Goal: Task Accomplishment & Management: Manage account settings

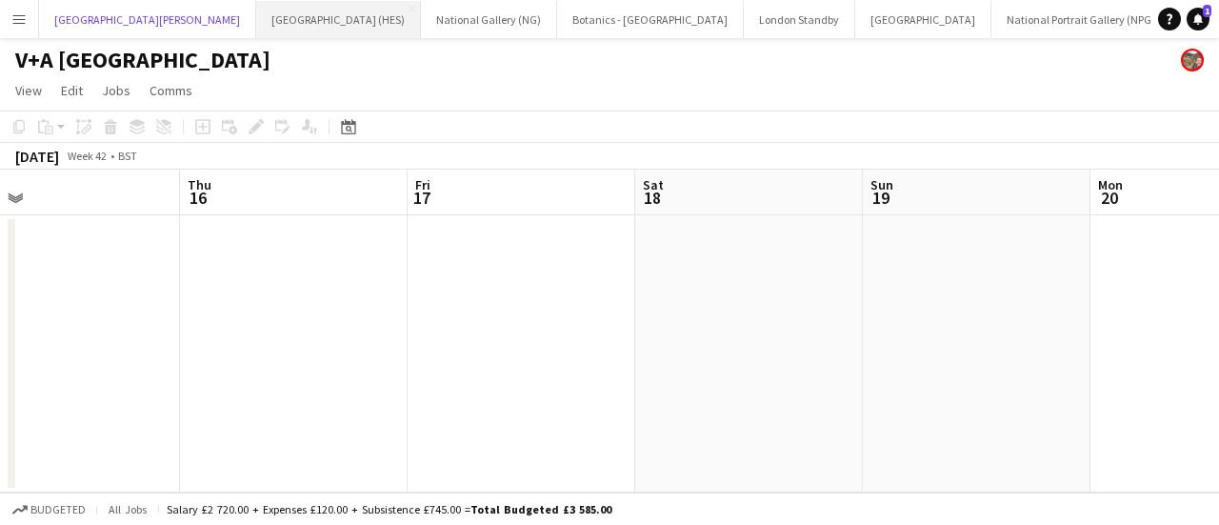
click at [83, 11] on button "[GEOGRAPHIC_DATA][PERSON_NAME] [GEOGRAPHIC_DATA] Close" at bounding box center [147, 19] width 217 height 37
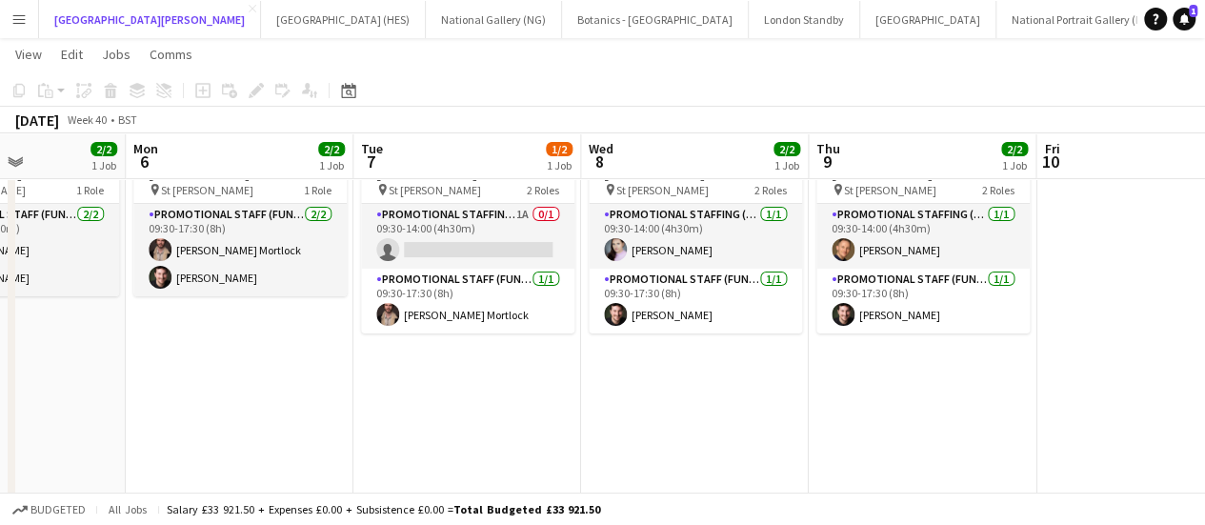
scroll to position [0, 784]
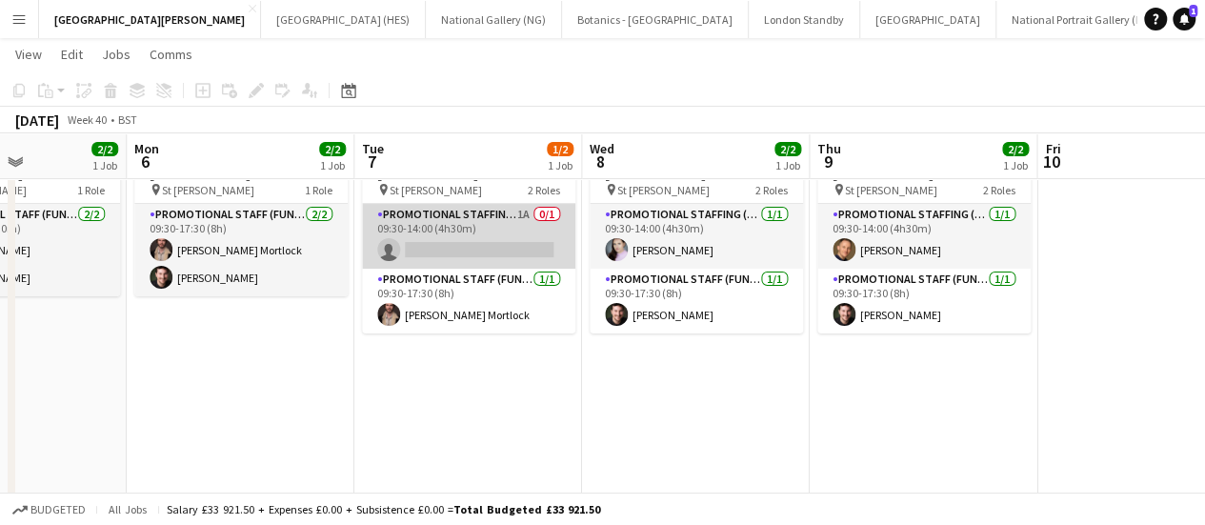
click at [480, 235] on app-card-role "Promotional Staffing (Promotional Staff) 1A 0/1 09:30-14:00 (4h30m) single-neut…" at bounding box center [468, 236] width 213 height 65
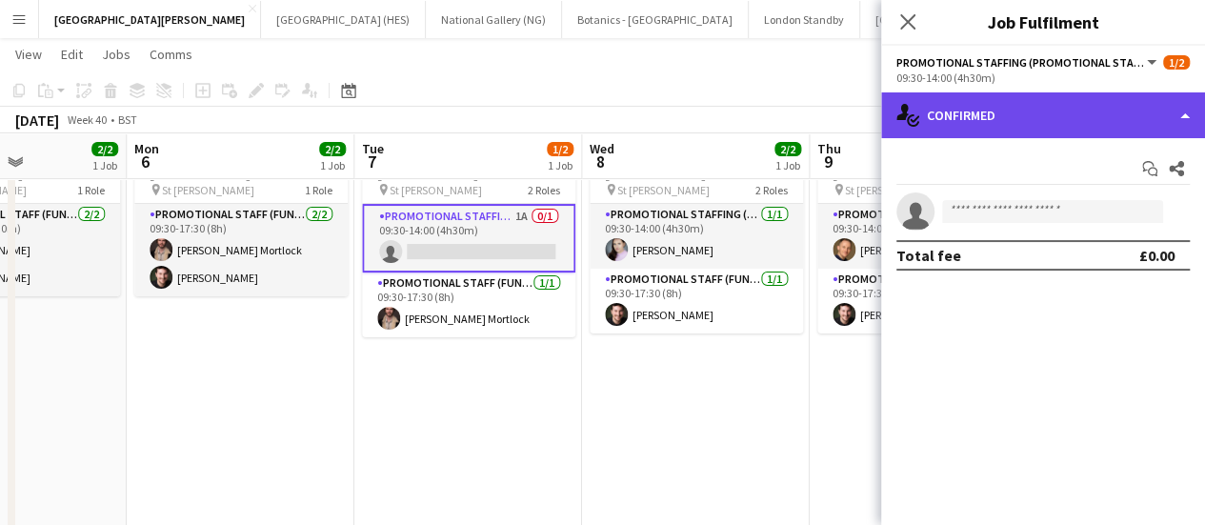
click at [1011, 134] on div "single-neutral-actions-check-2 Confirmed" at bounding box center [1043, 115] width 324 height 46
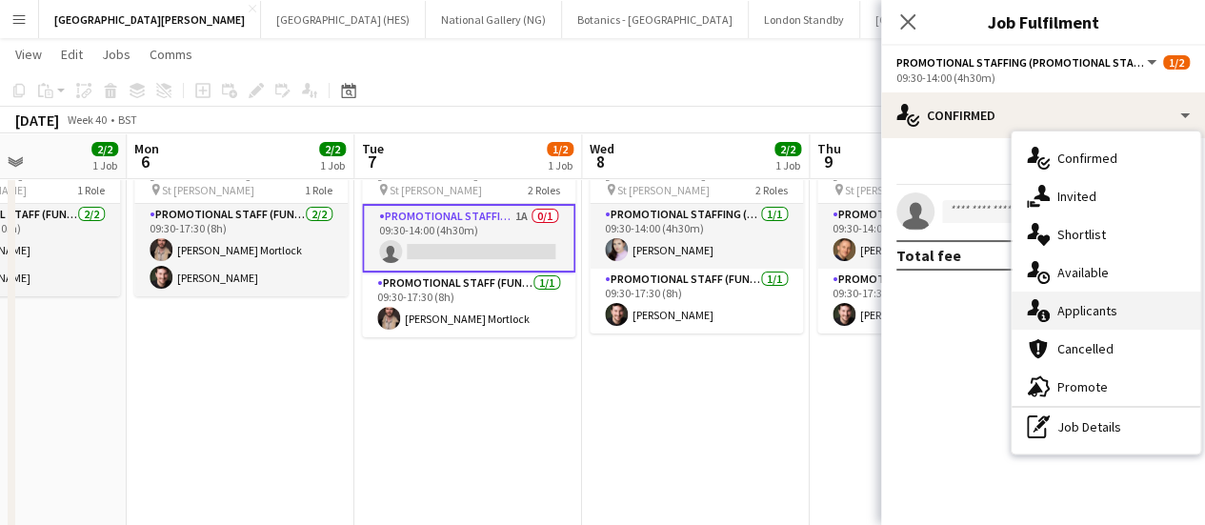
click at [1074, 319] on div "single-neutral-actions-information Applicants" at bounding box center [1105, 310] width 189 height 38
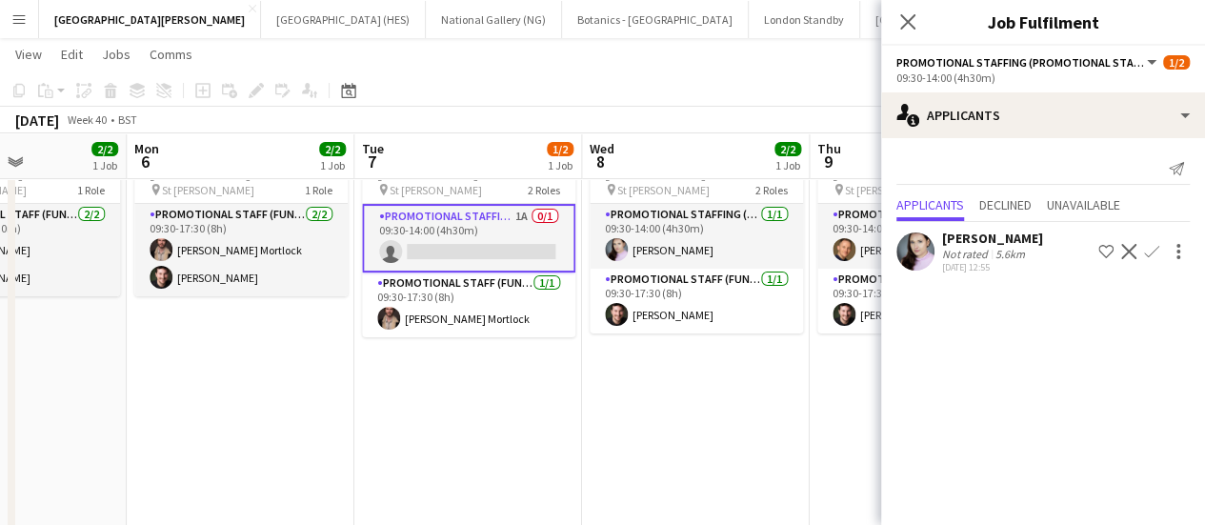
click at [1141, 252] on button "Confirm" at bounding box center [1151, 251] width 23 height 23
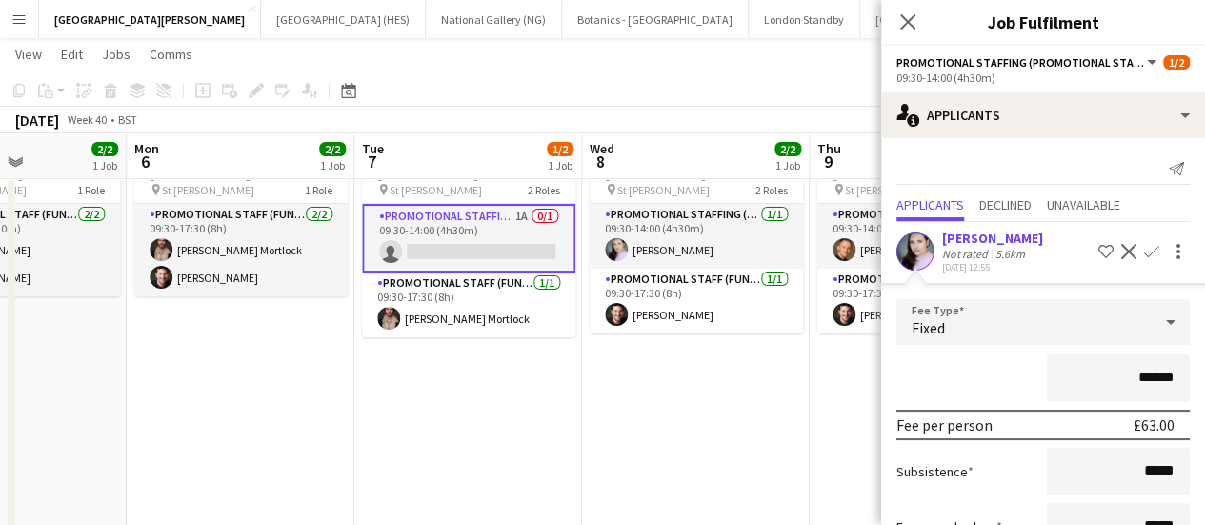
scroll to position [143, 0]
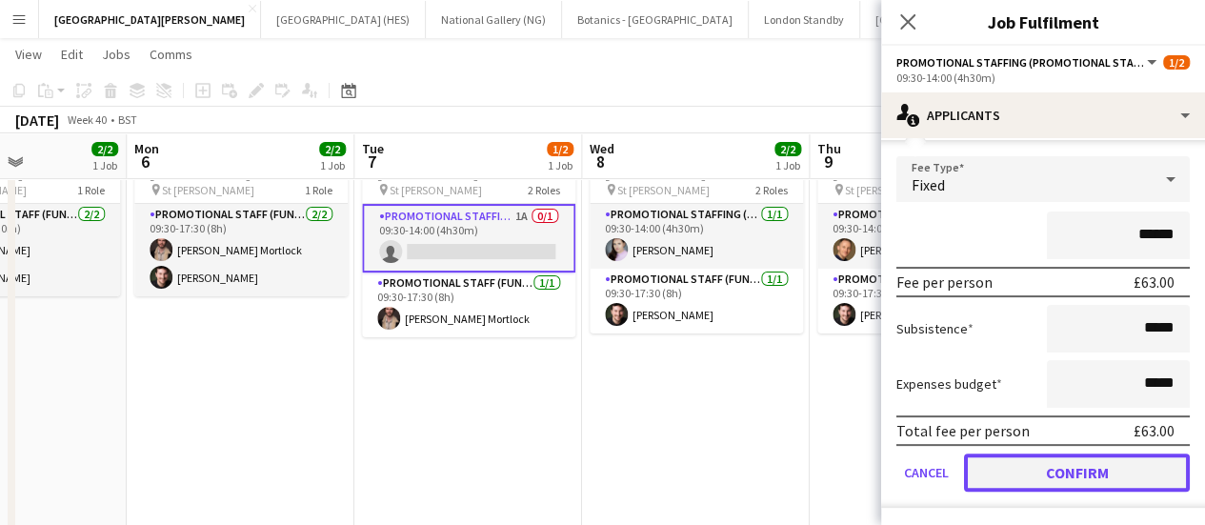
click at [990, 470] on button "Confirm" at bounding box center [1077, 472] width 226 height 38
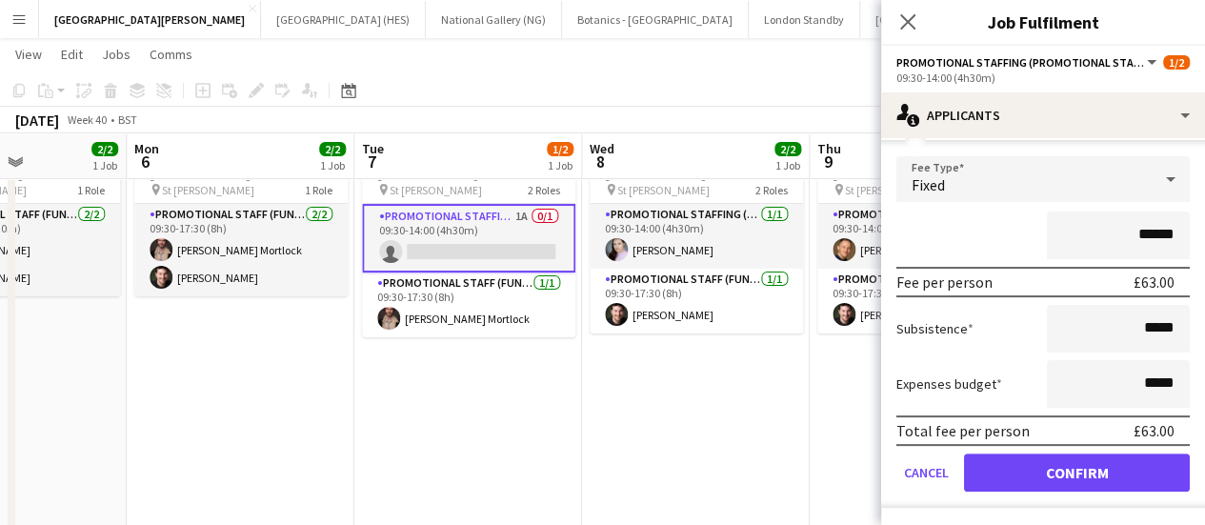
scroll to position [0, 0]
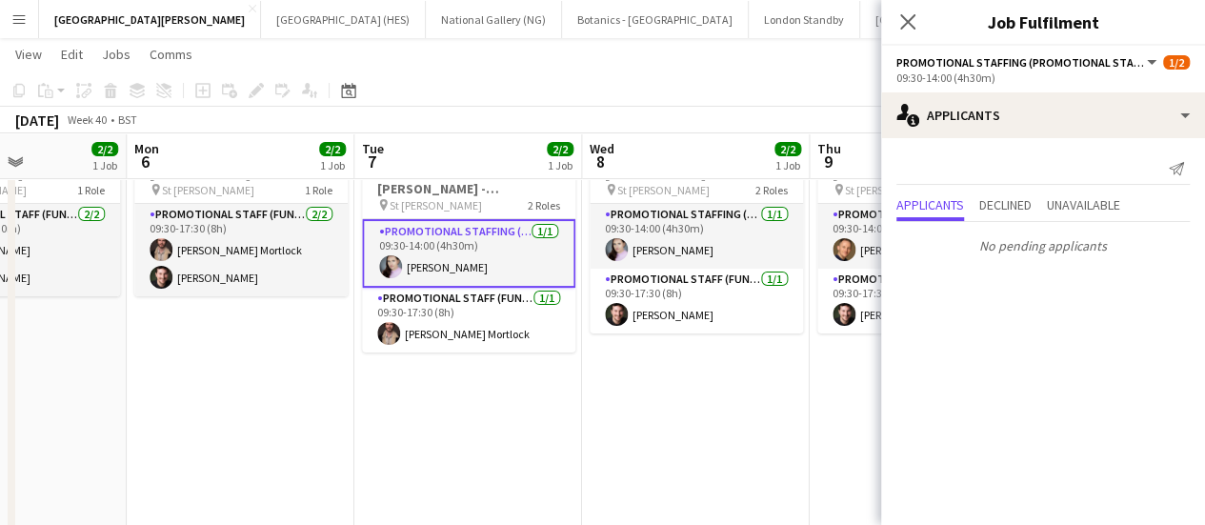
click at [600, 104] on app-toolbar "Copy Paste Paste Ctrl+V Paste with crew Ctrl+Shift+V Paste linked Job [GEOGRAPH…" at bounding box center [602, 90] width 1205 height 32
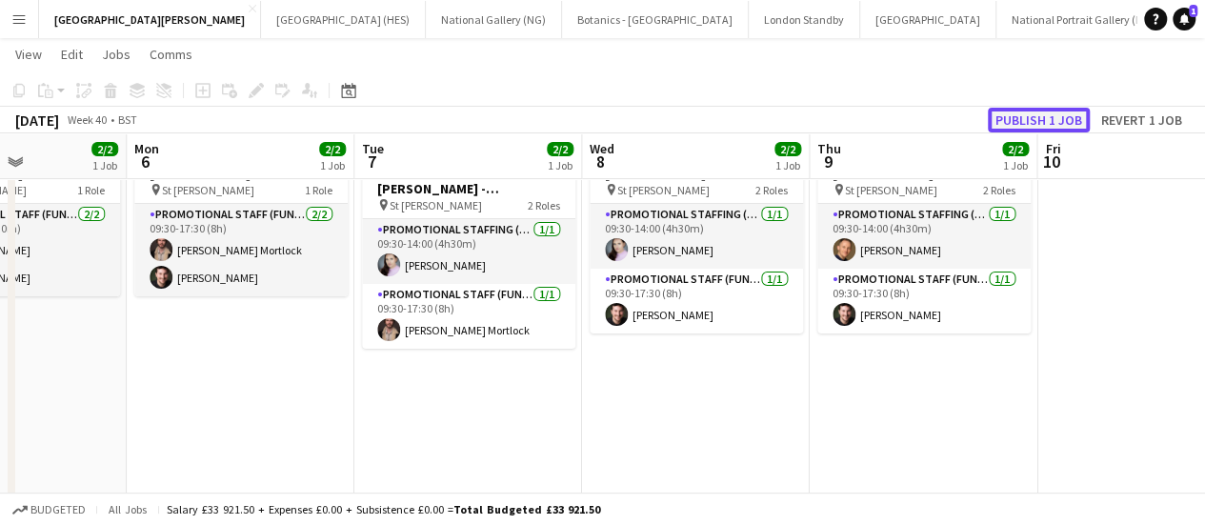
click at [1015, 113] on button "Publish 1 job" at bounding box center [1039, 120] width 102 height 25
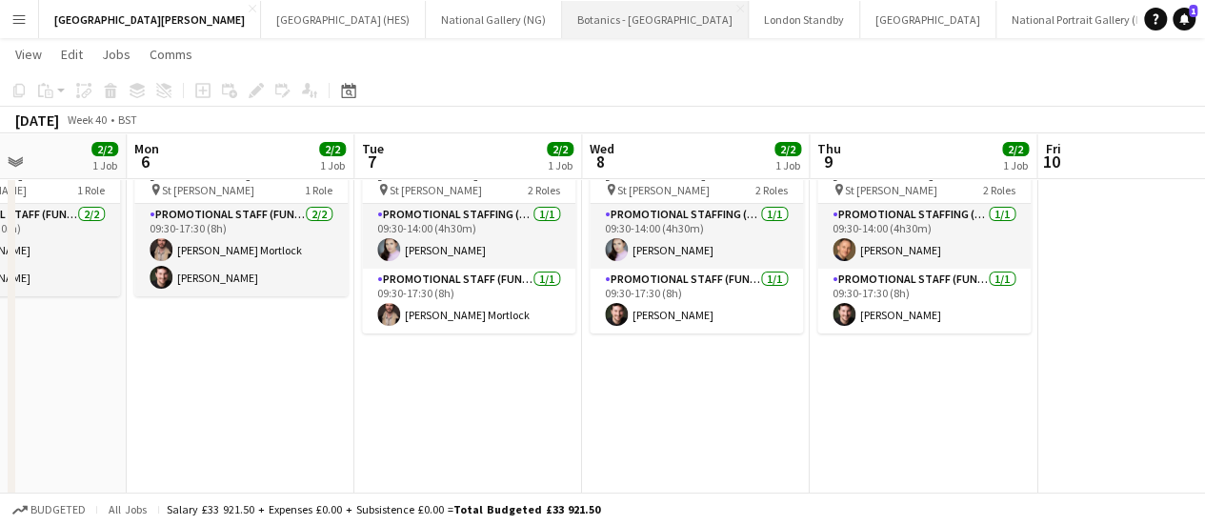
click at [562, 18] on button "Botanics - [GEOGRAPHIC_DATA] Close" at bounding box center [655, 19] width 187 height 37
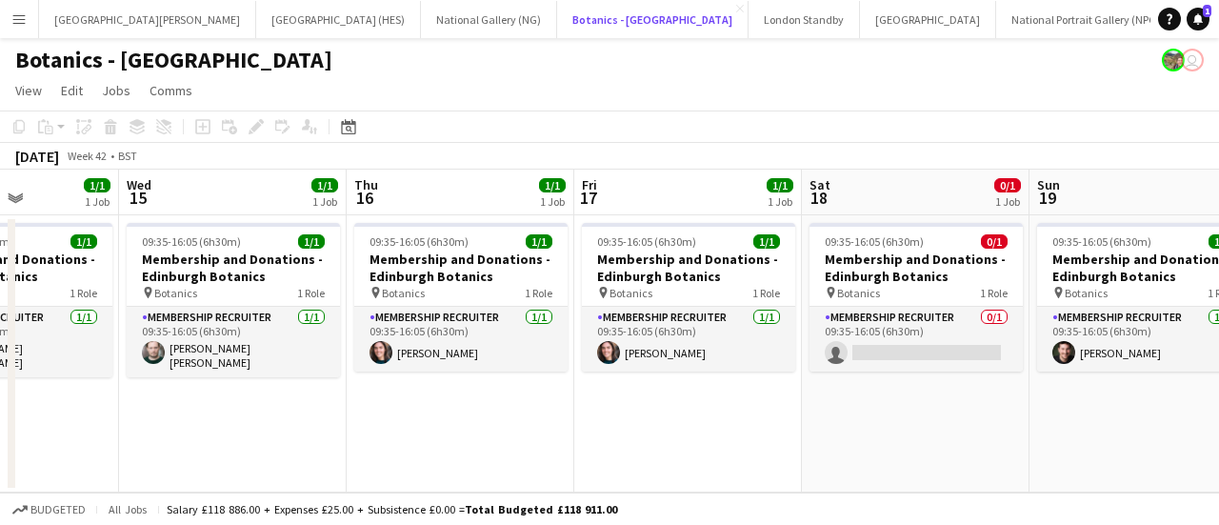
scroll to position [0, 575]
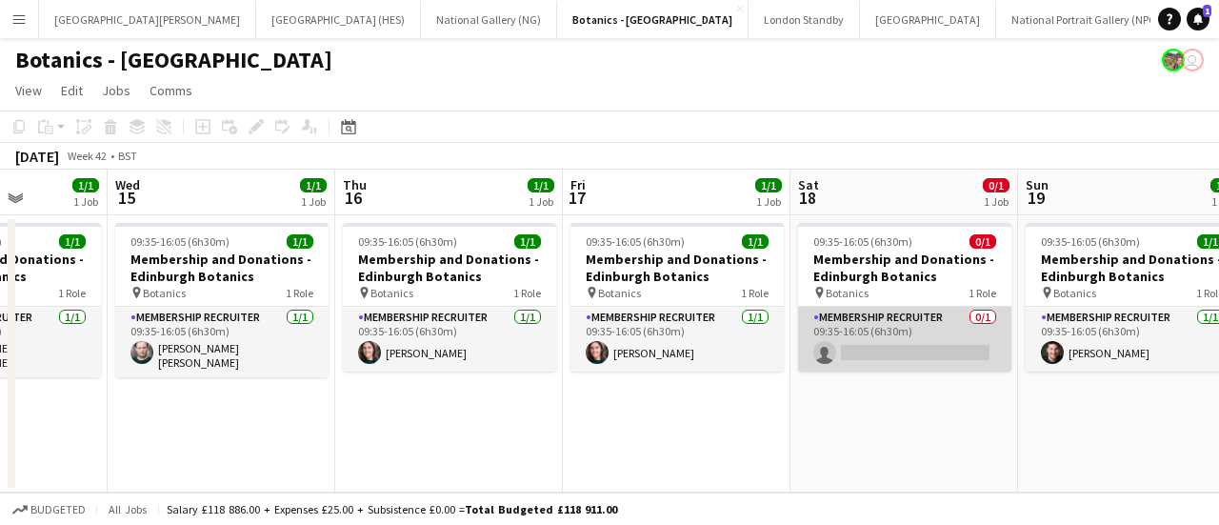
click at [904, 335] on app-card-role "Membership Recruiter 0/1 09:35-16:05 (6h30m) single-neutral-actions" at bounding box center [904, 339] width 213 height 65
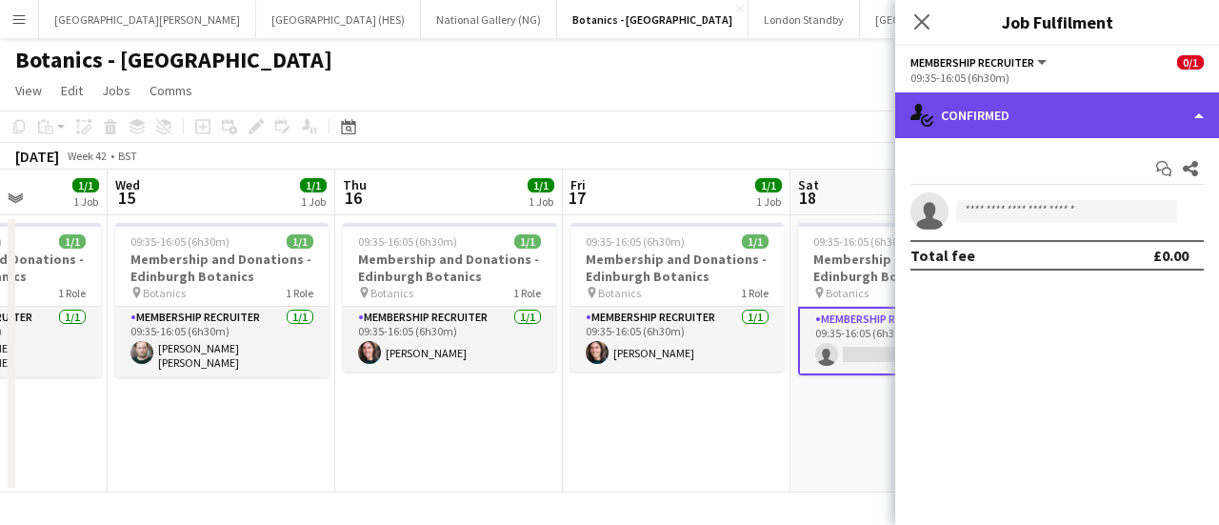
click at [977, 136] on div "single-neutral-actions-check-2 Confirmed" at bounding box center [1057, 115] width 324 height 46
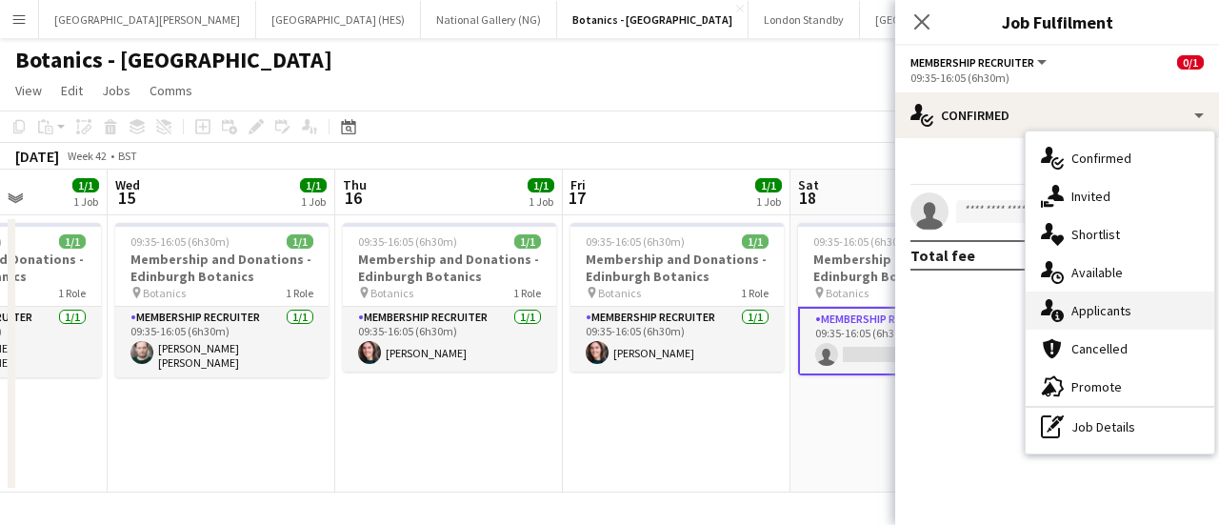
click at [1068, 302] on div "single-neutral-actions-information Applicants" at bounding box center [1120, 310] width 189 height 38
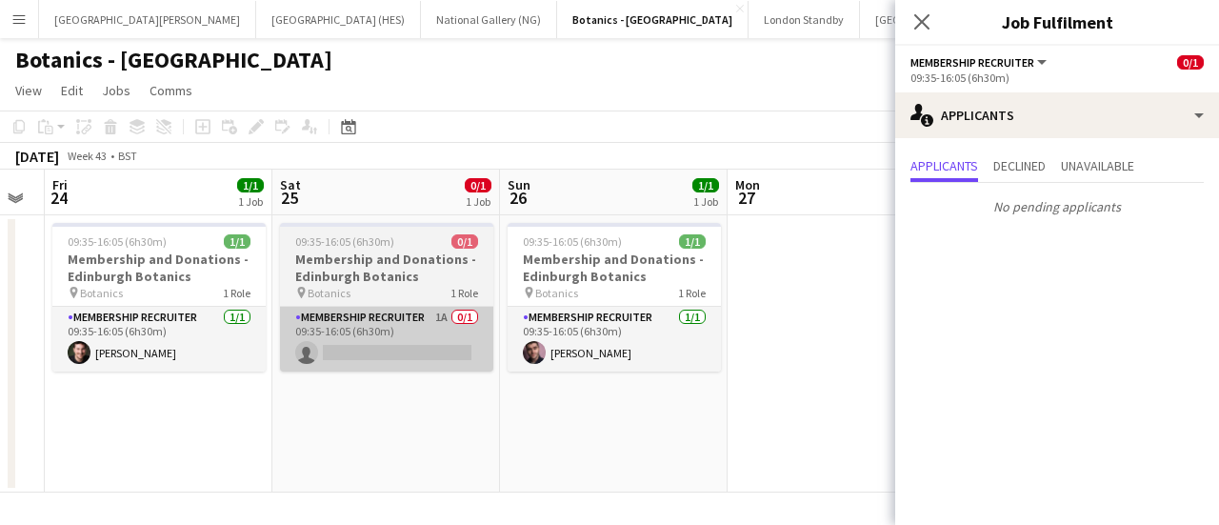
scroll to position [0, 411]
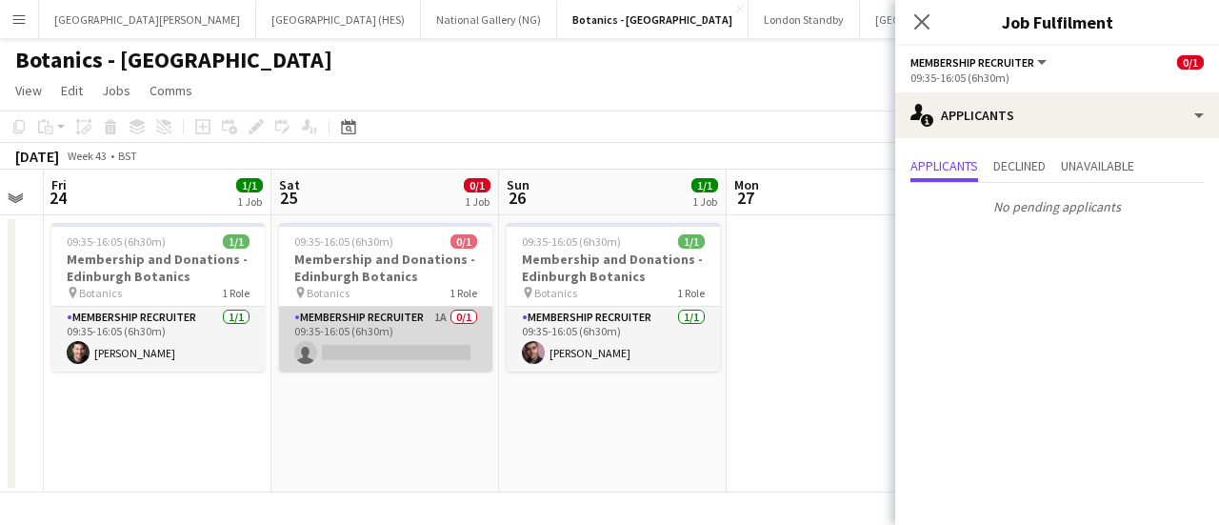
click at [443, 347] on app-card-role "Membership Recruiter 1A 0/1 09:35-16:05 (6h30m) single-neutral-actions" at bounding box center [385, 339] width 213 height 65
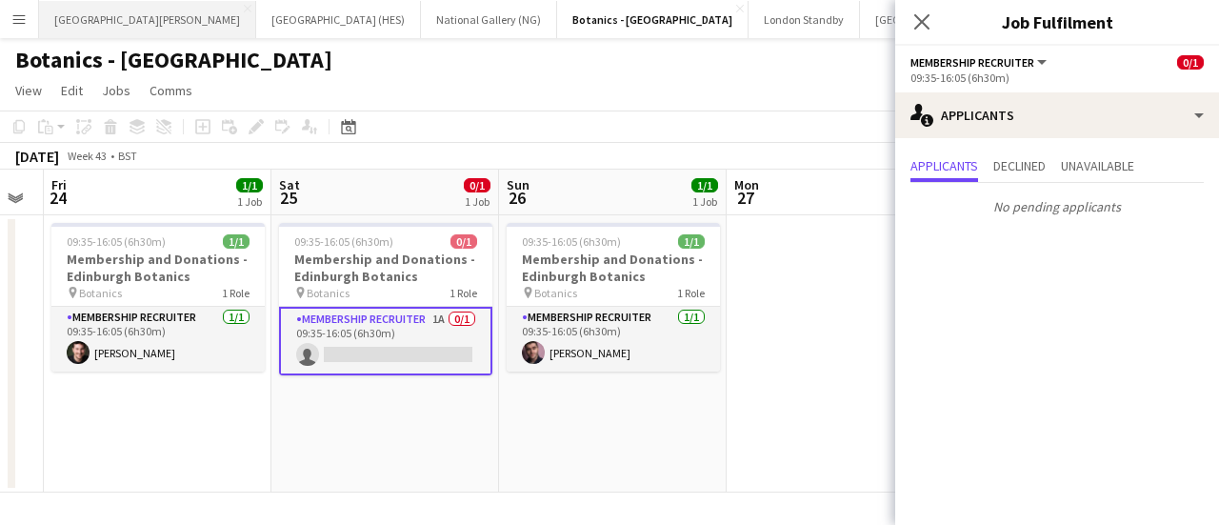
click at [132, 16] on button "[GEOGRAPHIC_DATA][PERSON_NAME] [GEOGRAPHIC_DATA] Close" at bounding box center [147, 19] width 217 height 37
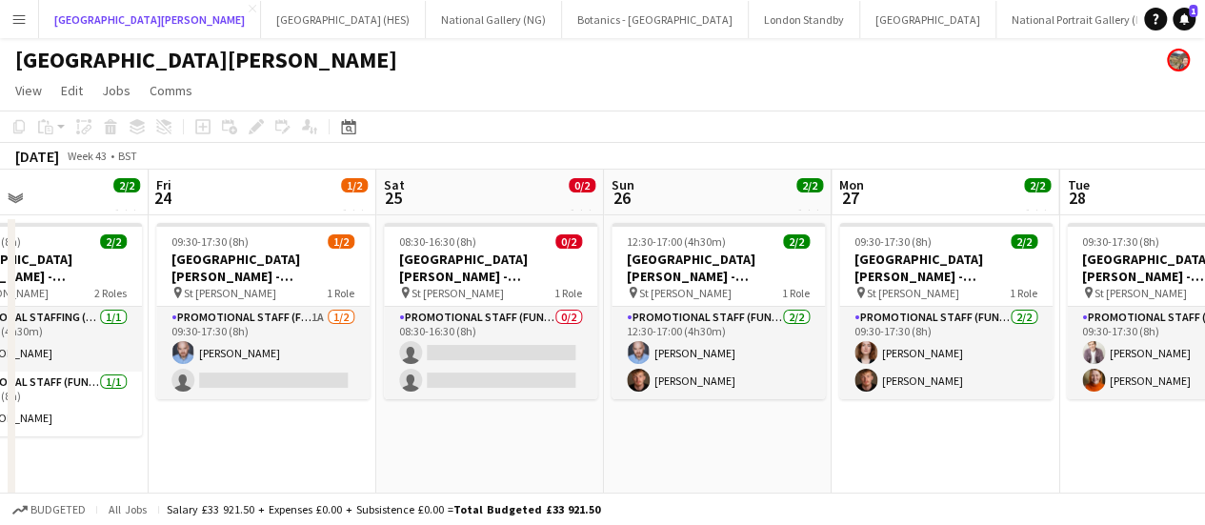
scroll to position [0, 524]
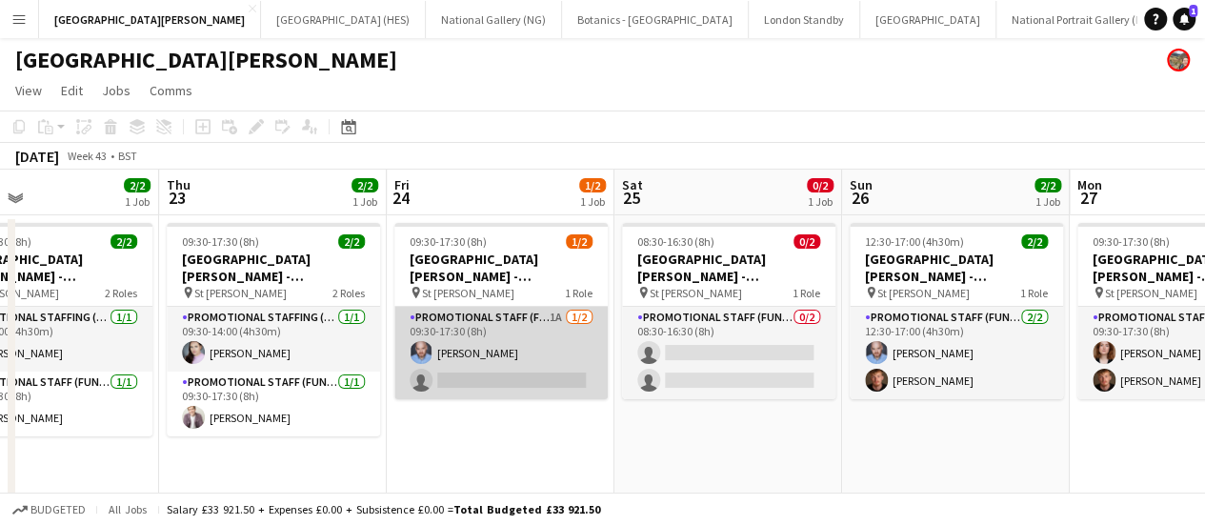
click at [491, 381] on app-card-role "Promotional Staff (Fundraiser) 1A [DATE] 09:30-17:30 (8h) [PERSON_NAME] single-…" at bounding box center [500, 353] width 213 height 92
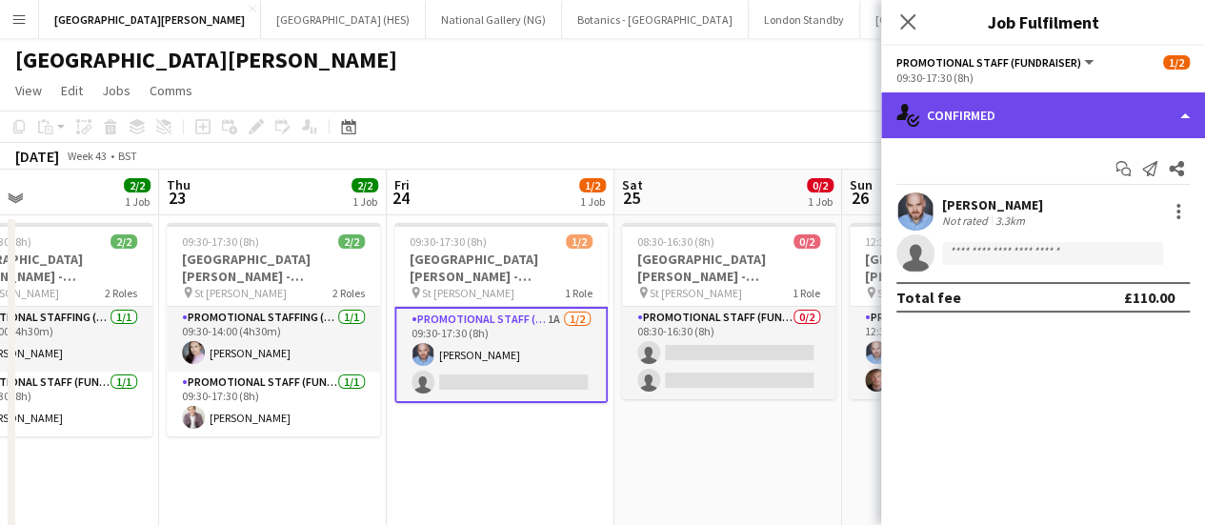
click at [1031, 106] on div "single-neutral-actions-check-2 Confirmed" at bounding box center [1043, 115] width 324 height 46
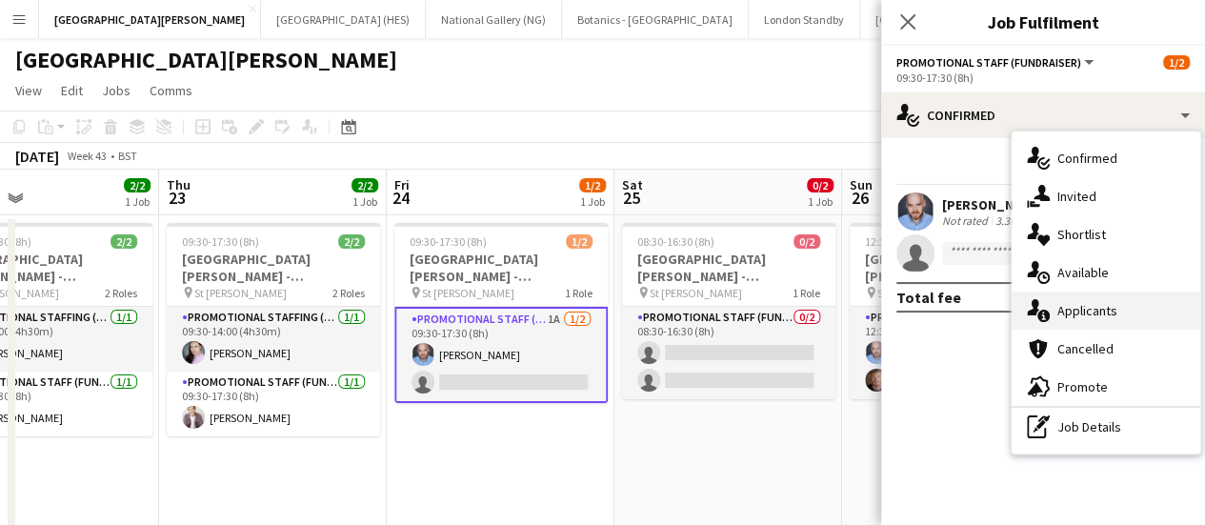
click at [1070, 308] on span "Applicants" at bounding box center [1087, 310] width 60 height 17
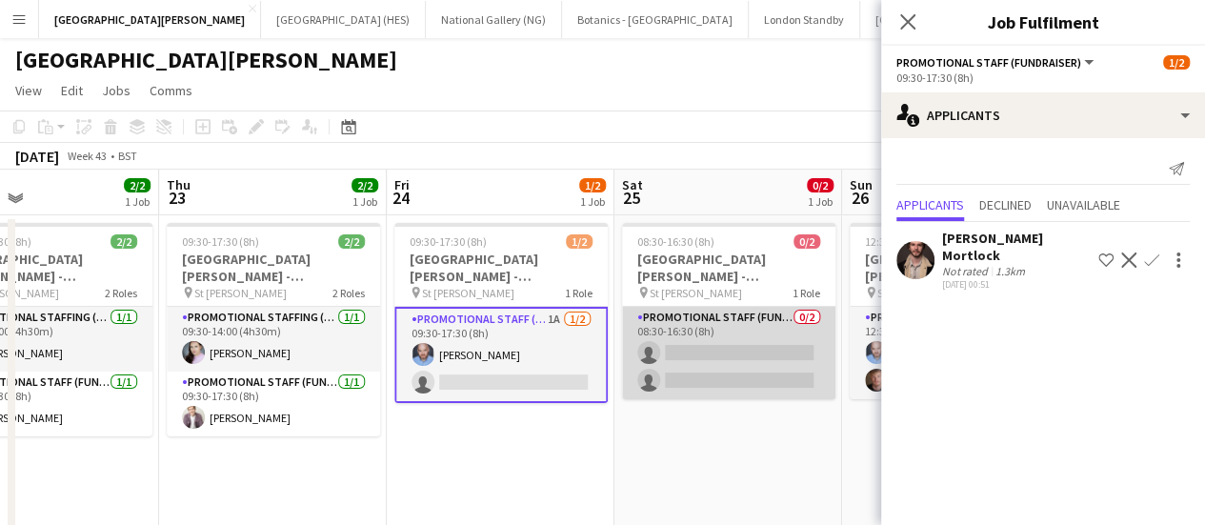
scroll to position [0, 561]
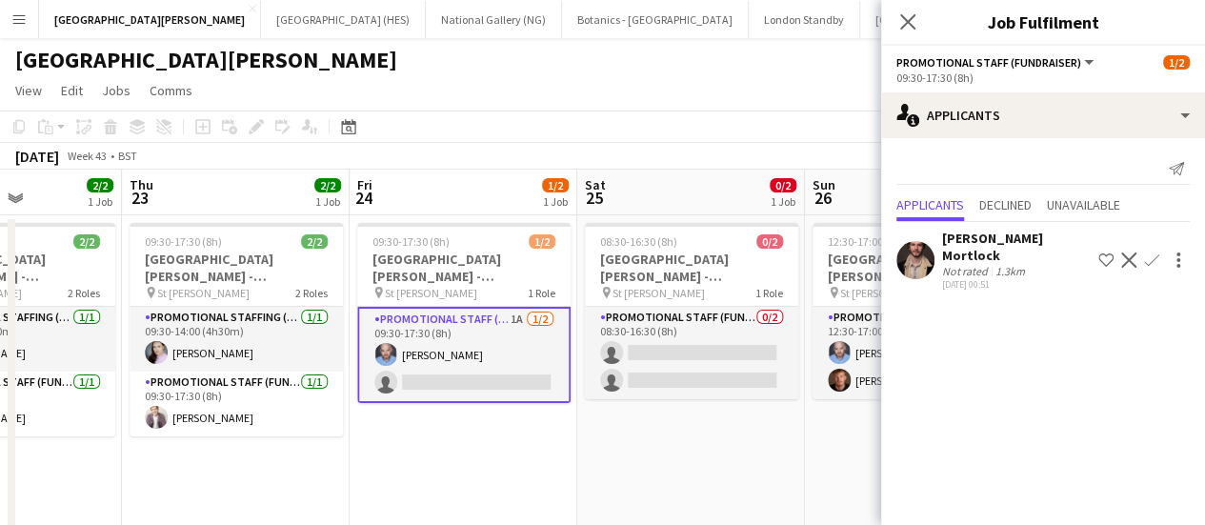
click at [1150, 252] on app-icon "Confirm" at bounding box center [1151, 259] width 15 height 15
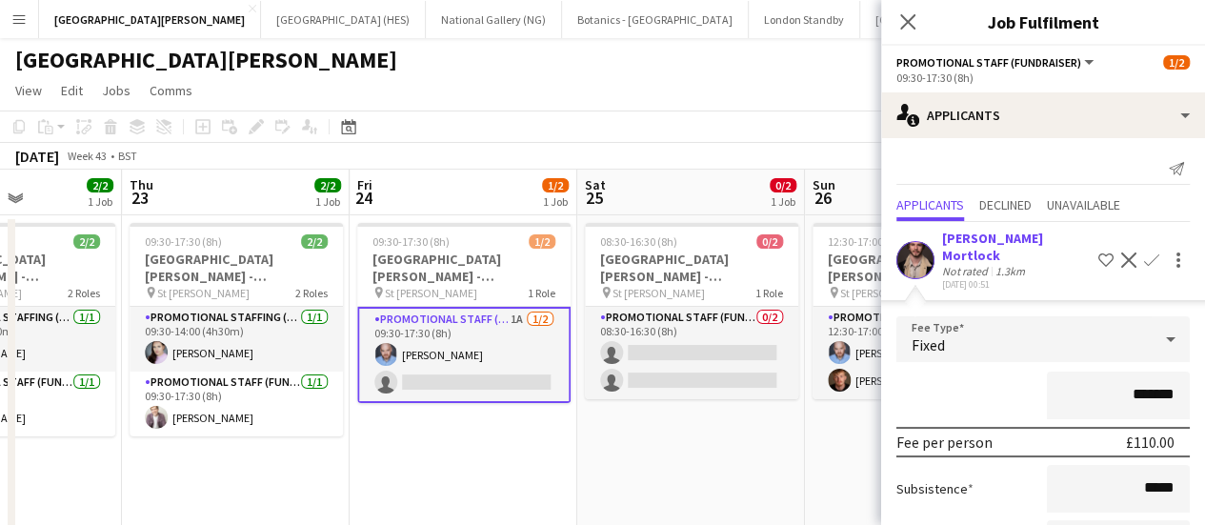
scroll to position [143, 0]
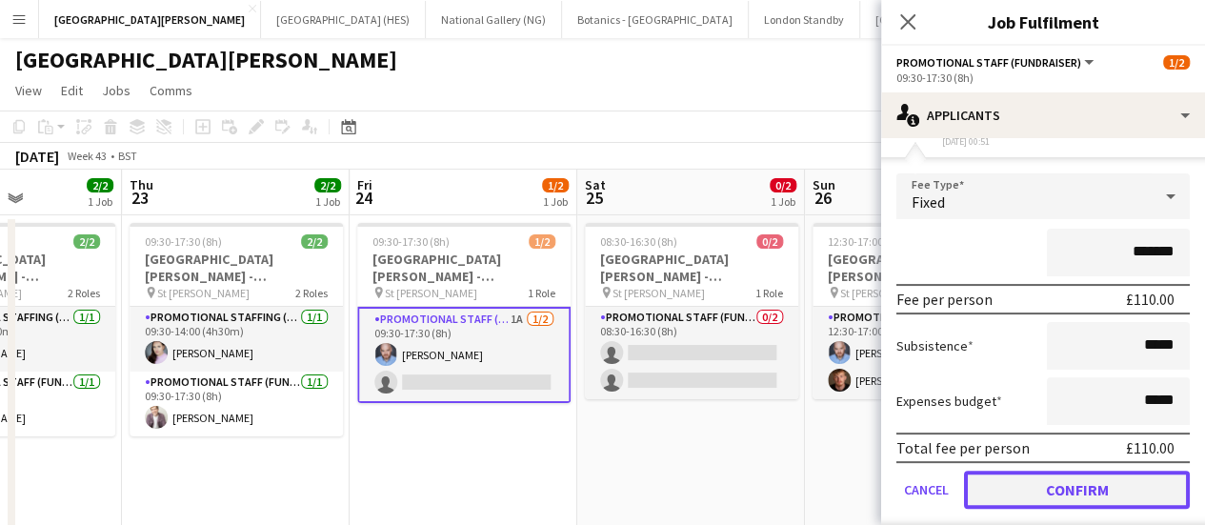
click at [1045, 479] on button "Confirm" at bounding box center [1077, 489] width 226 height 38
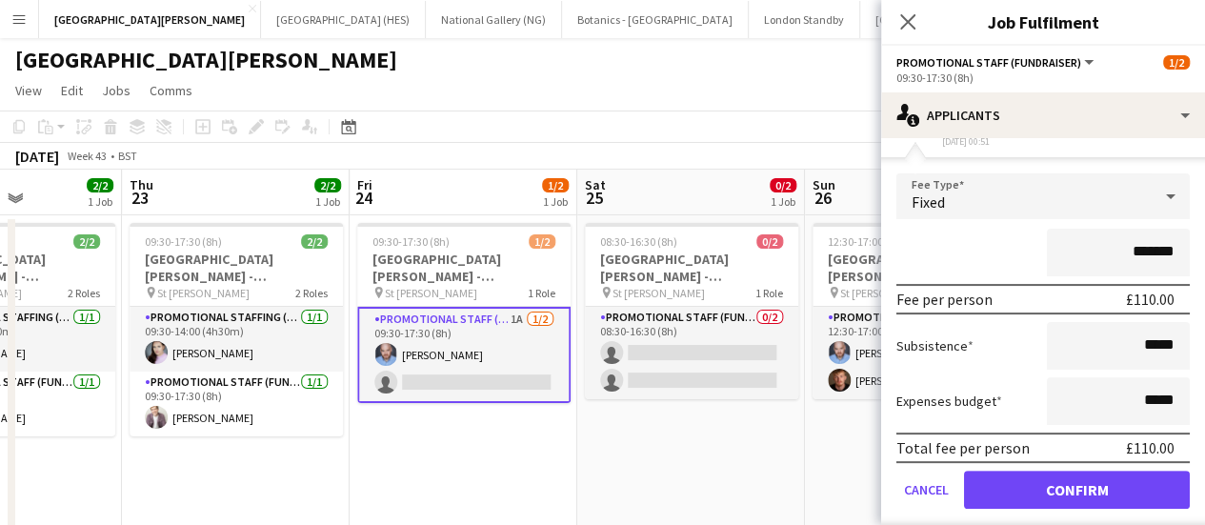
scroll to position [0, 0]
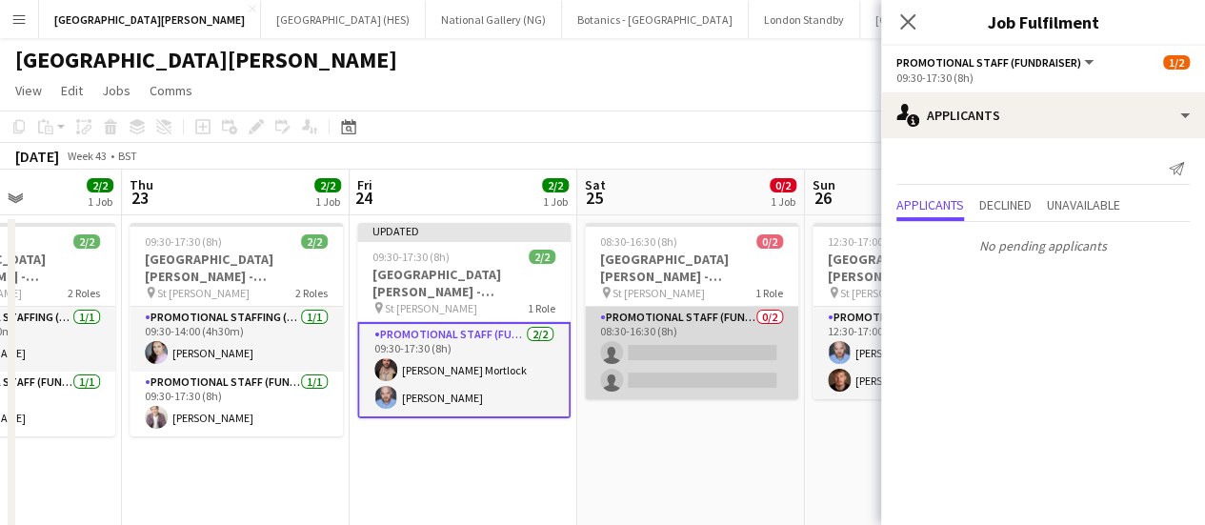
click at [679, 384] on app-card-role "Promotional Staff (Fundraiser) 0/2 08:30-16:30 (8h) single-neutral-actions sing…" at bounding box center [691, 353] width 213 height 92
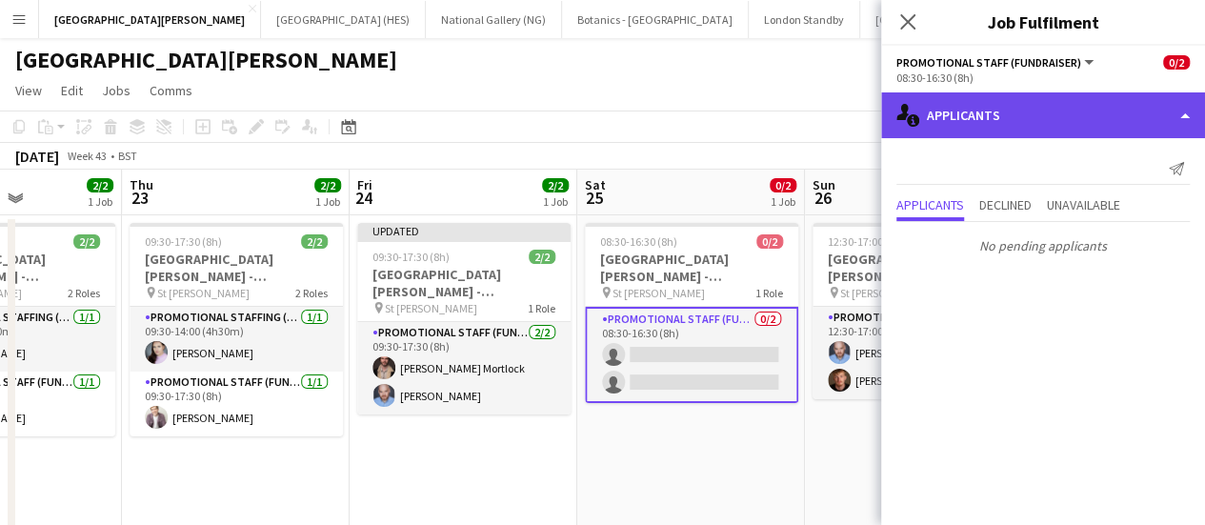
click at [1011, 117] on div "single-neutral-actions-information Applicants" at bounding box center [1043, 115] width 324 height 46
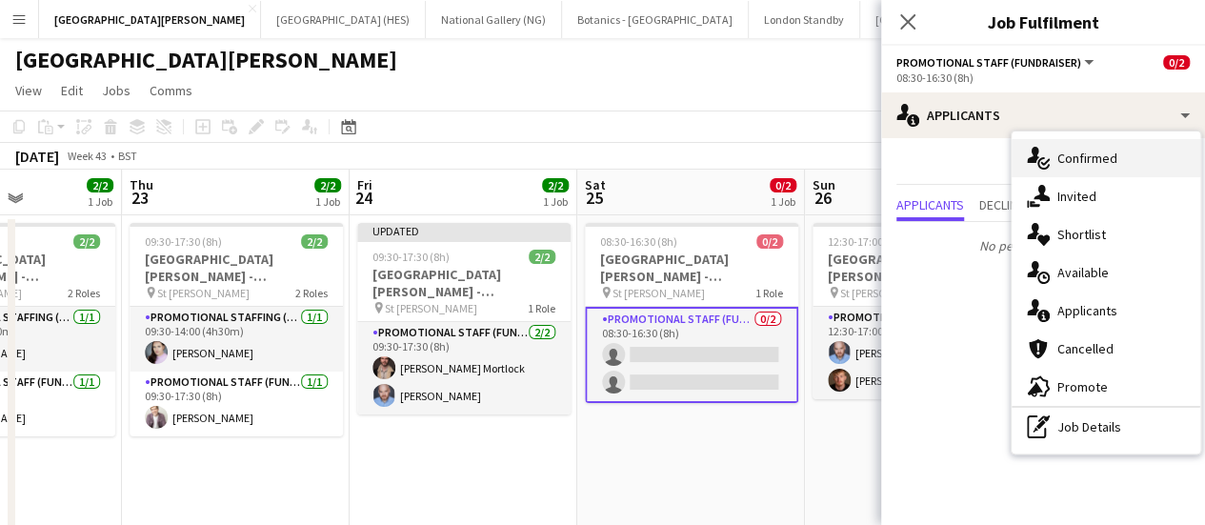
click at [1029, 168] on icon "single-neutral-actions-check-2" at bounding box center [1038, 158] width 23 height 23
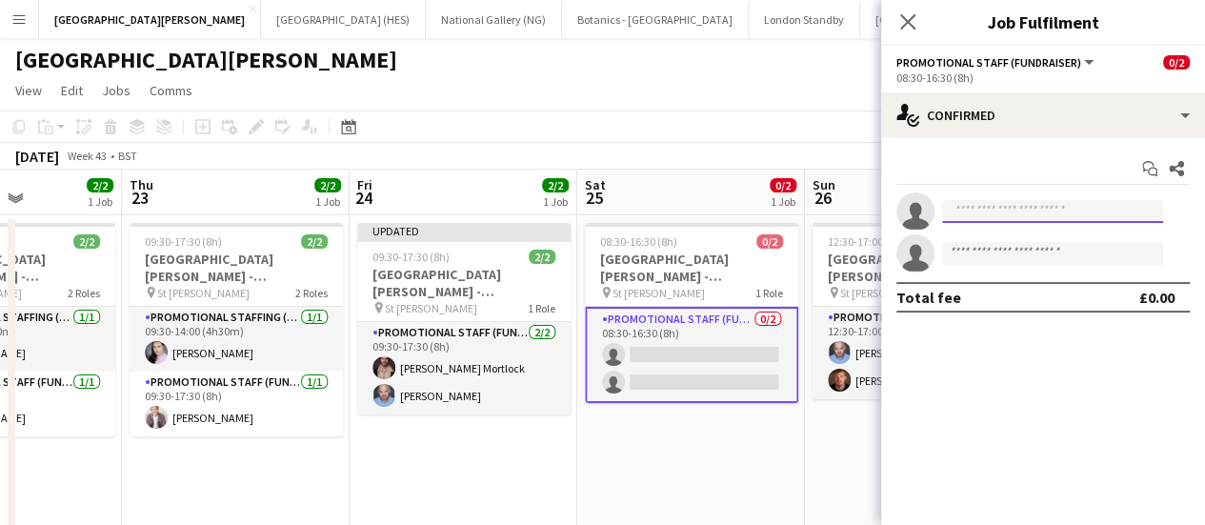
click at [990, 210] on input at bounding box center [1052, 211] width 221 height 23
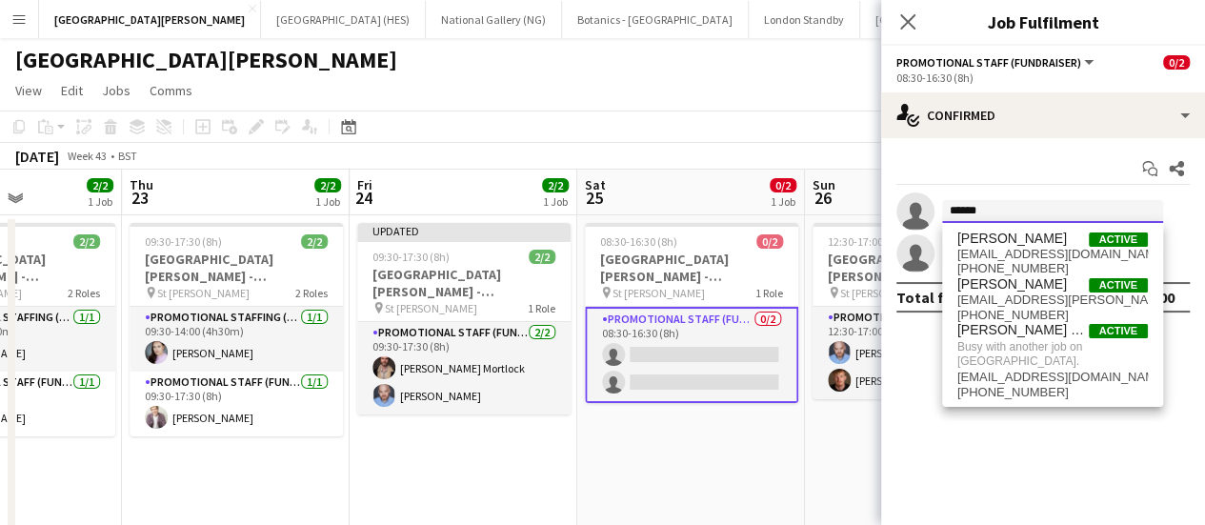
type input "******"
click at [664, 128] on app-toolbar "Copy Paste Paste Ctrl+V Paste with crew Ctrl+Shift+V Paste linked Job [GEOGRAPH…" at bounding box center [602, 126] width 1205 height 32
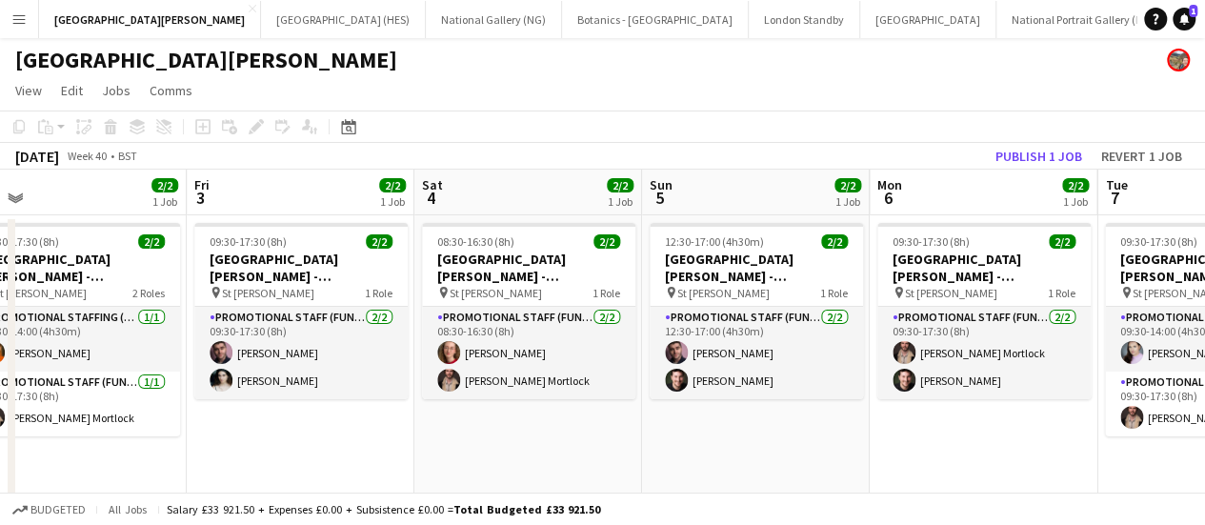
scroll to position [0, 776]
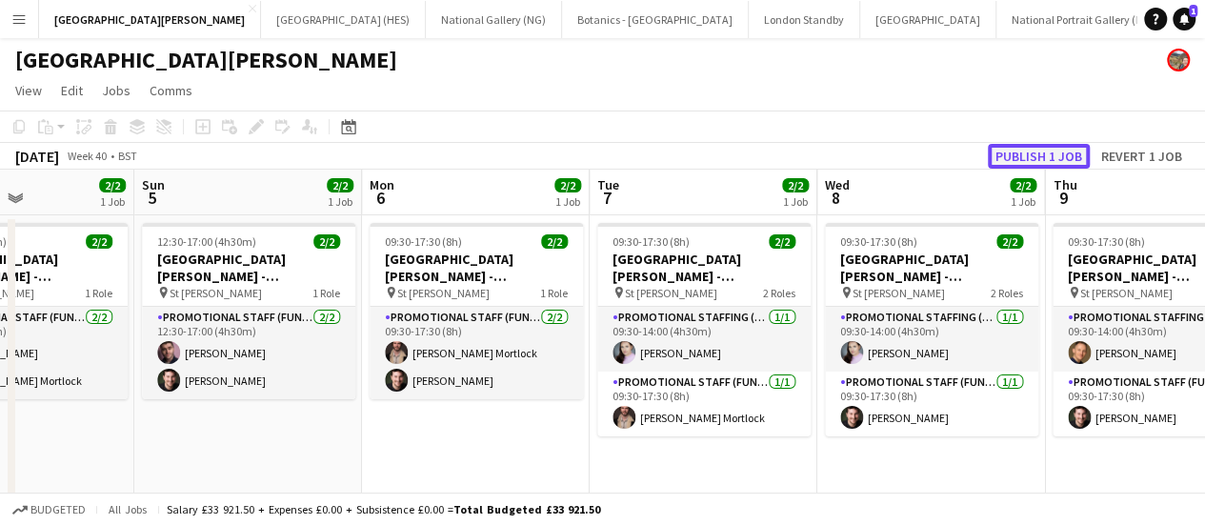
click at [1040, 155] on button "Publish 1 job" at bounding box center [1039, 156] width 102 height 25
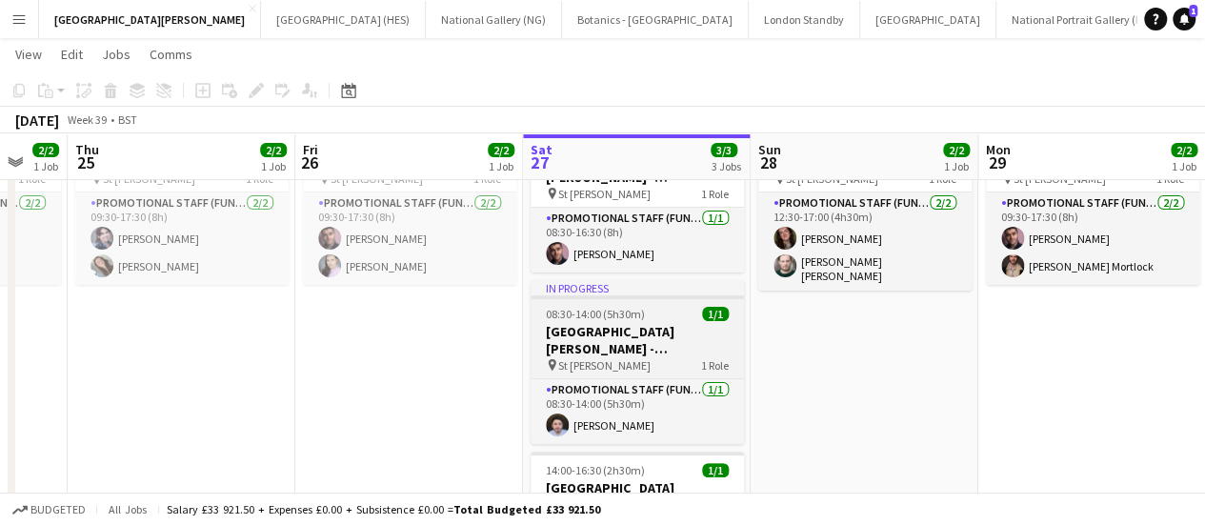
scroll to position [0, 617]
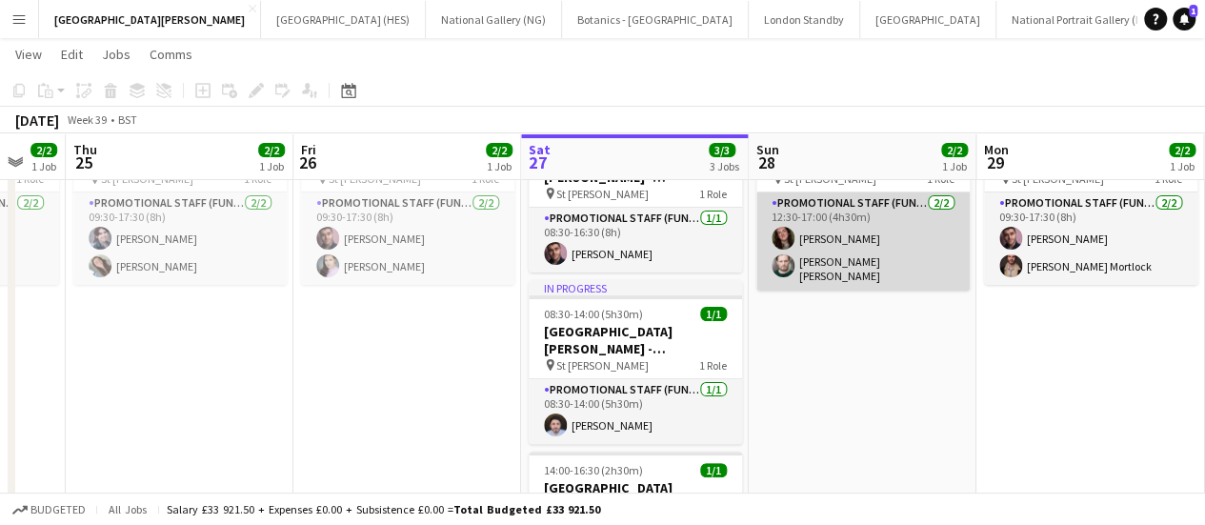
click at [831, 245] on app-card-role "Promotional Staff (Fundraiser) [DATE] 12:30-17:00 (4h30m) [PERSON_NAME] [PERSON…" at bounding box center [862, 241] width 213 height 98
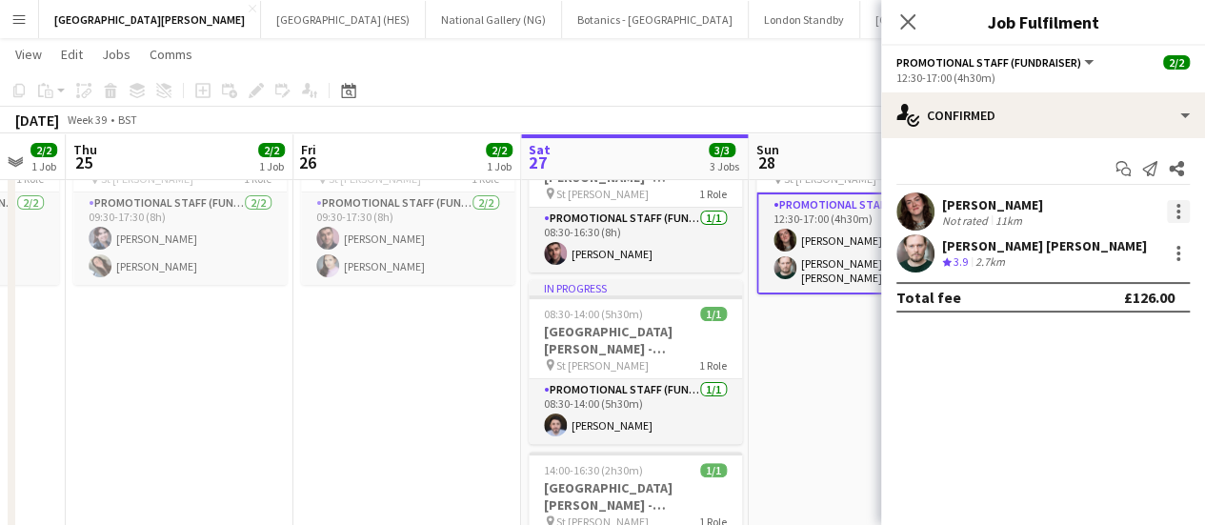
click at [1174, 216] on div at bounding box center [1178, 211] width 23 height 23
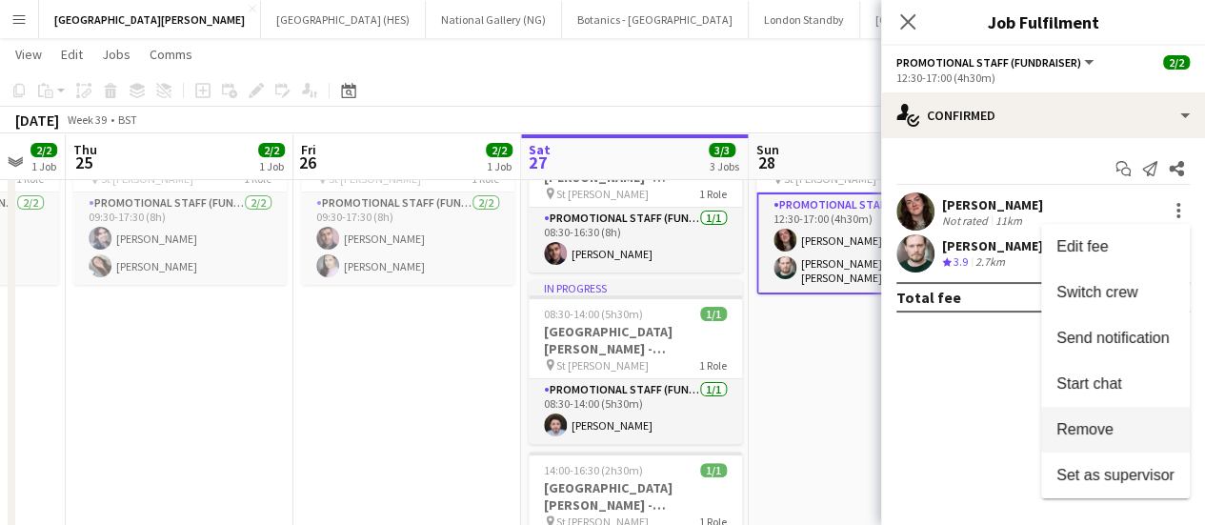
click at [1118, 424] on span "Remove" at bounding box center [1115, 429] width 118 height 17
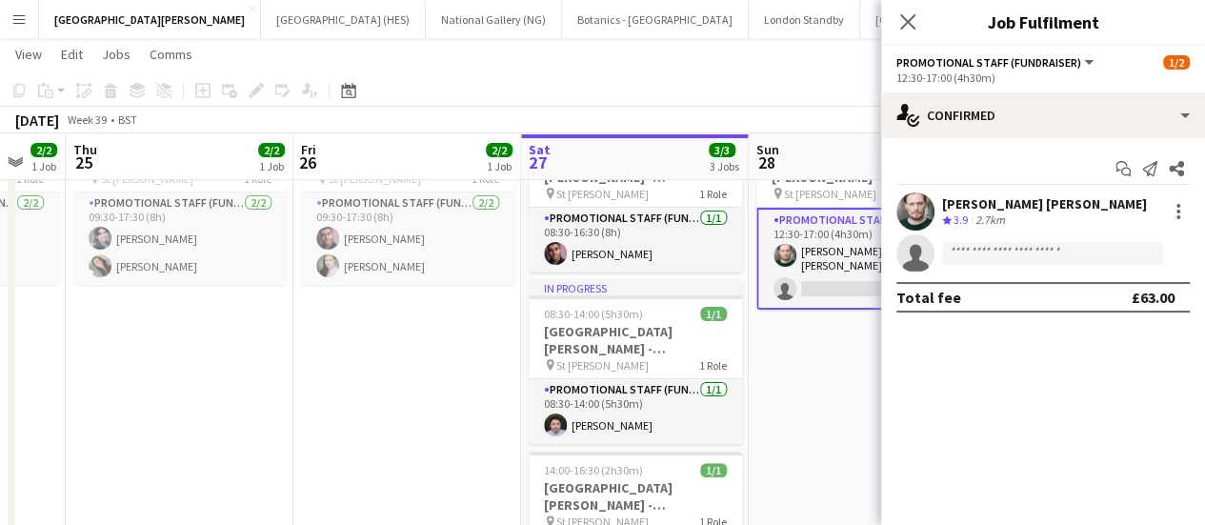
click at [994, 240] on app-invite-slot "single-neutral-actions" at bounding box center [1043, 253] width 324 height 38
click at [994, 248] on input at bounding box center [1052, 253] width 221 height 23
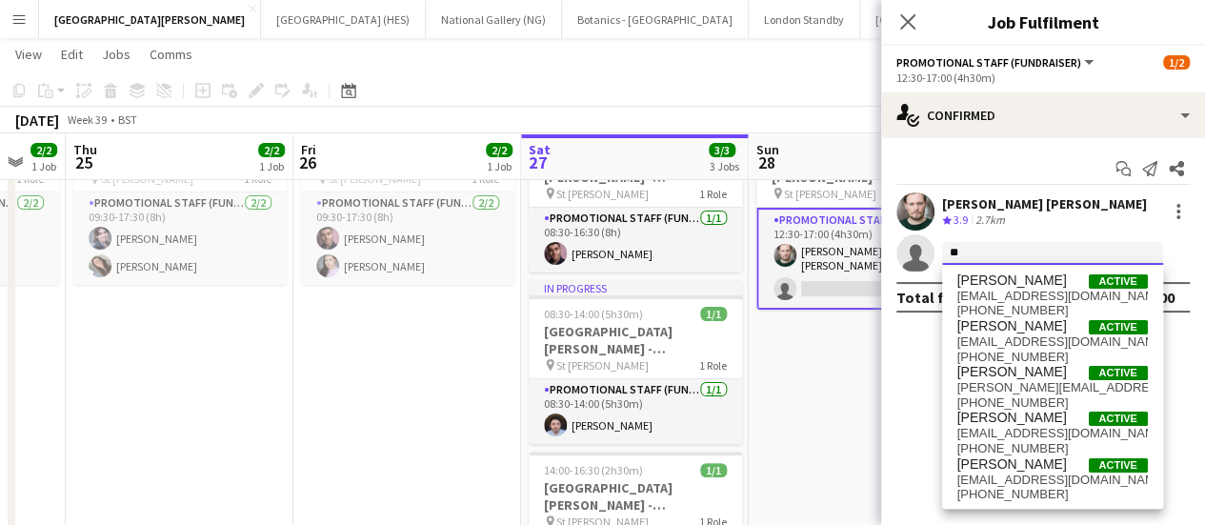
type input "*"
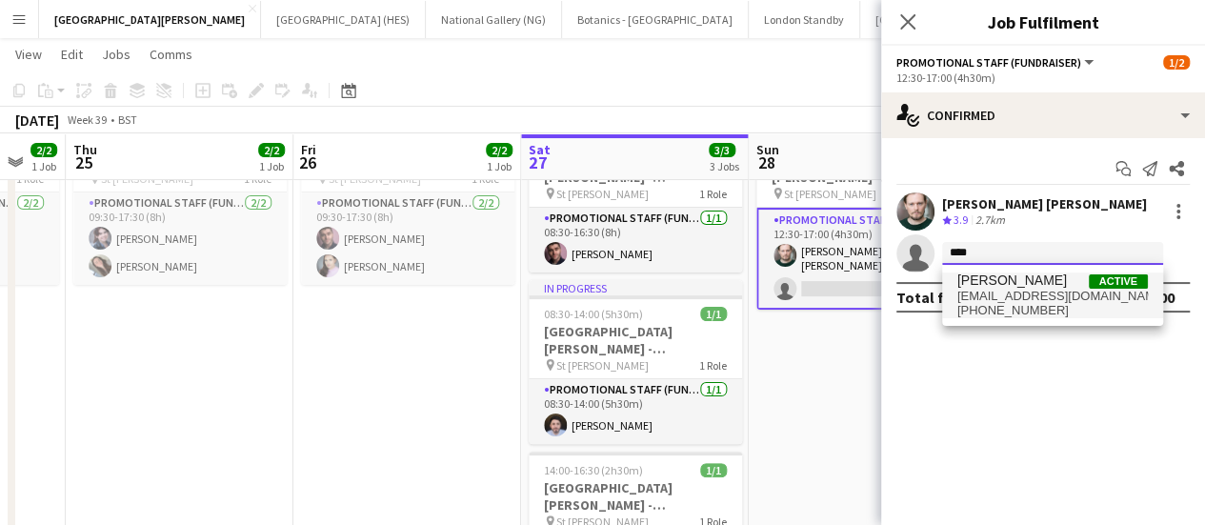
type input "****"
click at [1004, 316] on span "[PHONE_NUMBER]" at bounding box center [1052, 310] width 190 height 15
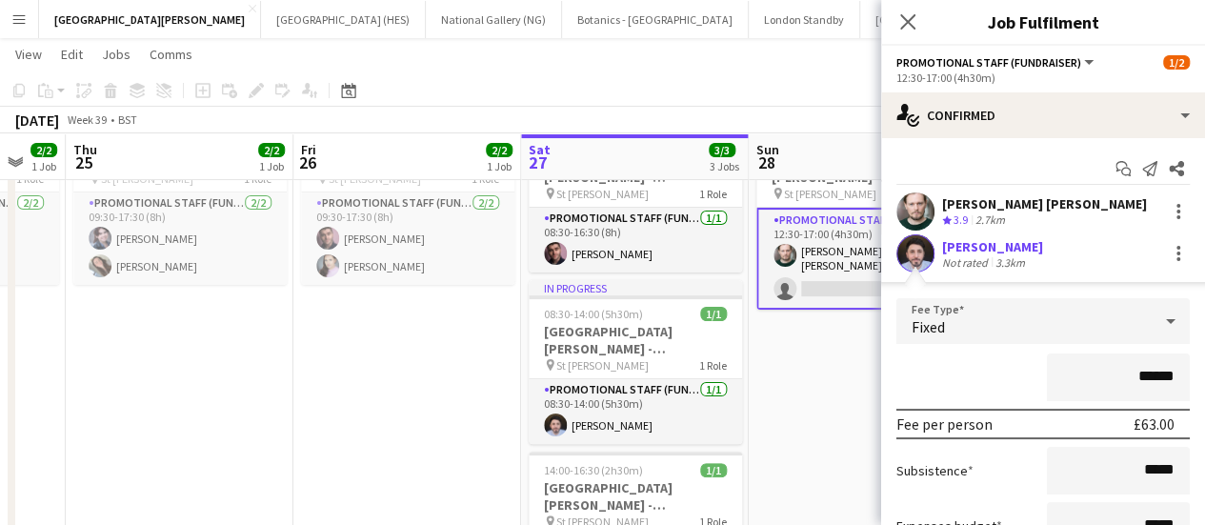
click at [1130, 372] on input "******" at bounding box center [1118, 377] width 143 height 48
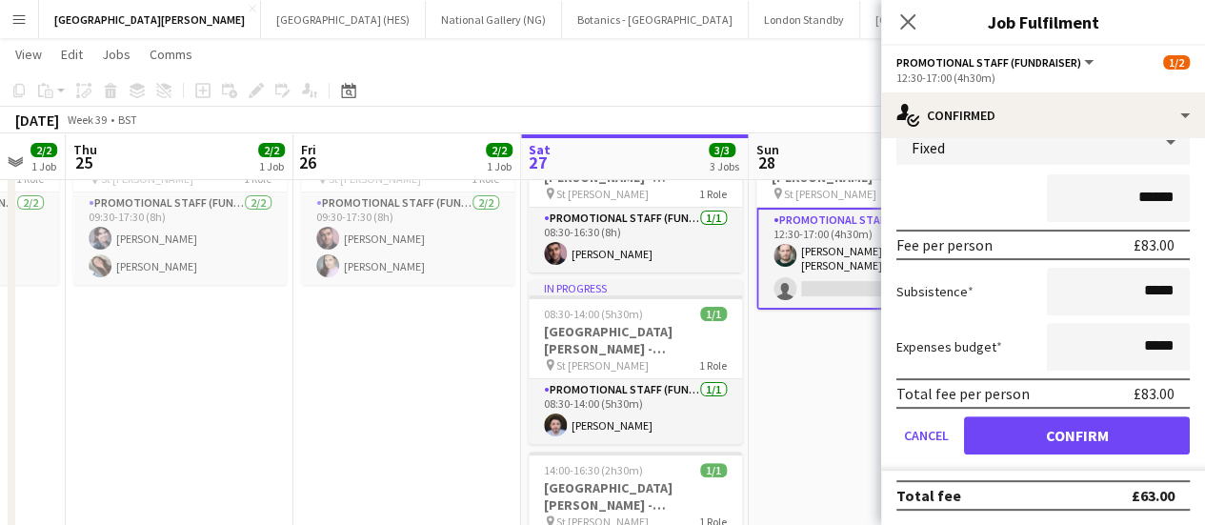
type input "******"
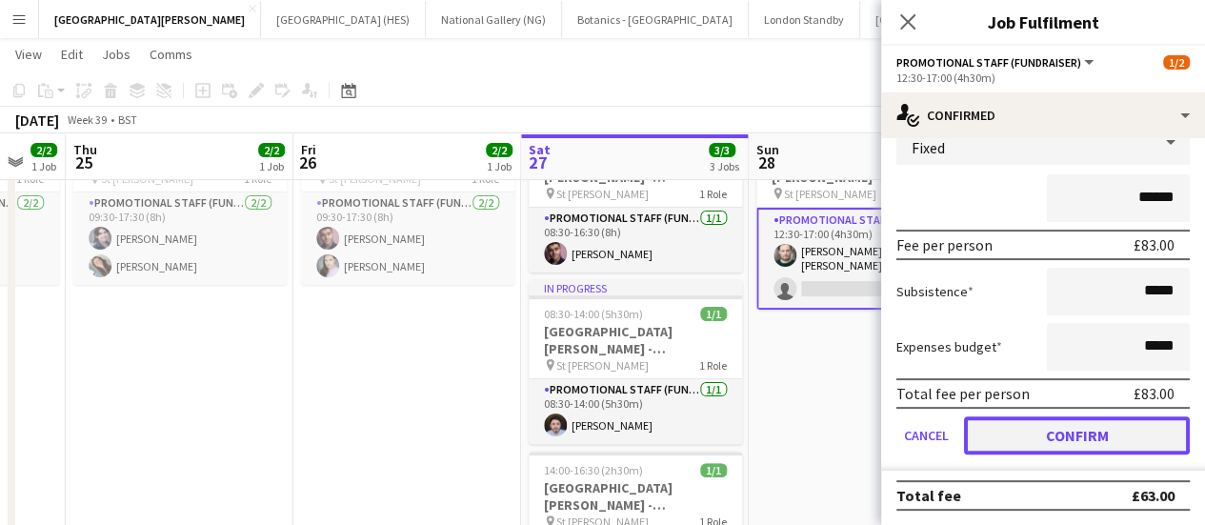
click at [1023, 445] on button "Confirm" at bounding box center [1077, 435] width 226 height 38
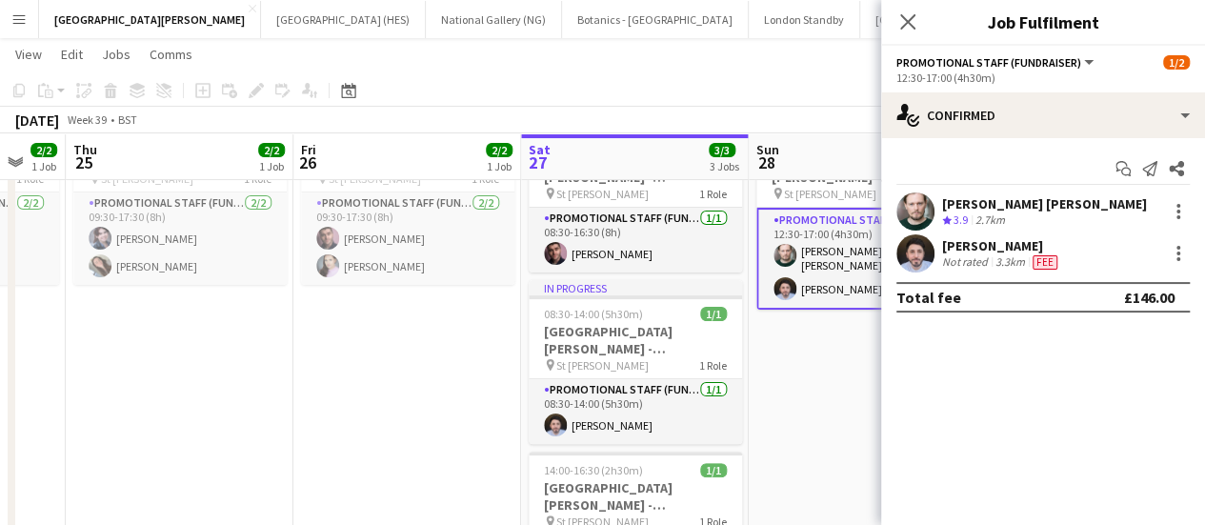
scroll to position [0, 0]
click at [844, 390] on app-date-cell "Updated 12:30-17:00 (4h30m) 2/2 [GEOGRAPHIC_DATA][PERSON_NAME] - Fundraising pi…" at bounding box center [863, 372] width 228 height 542
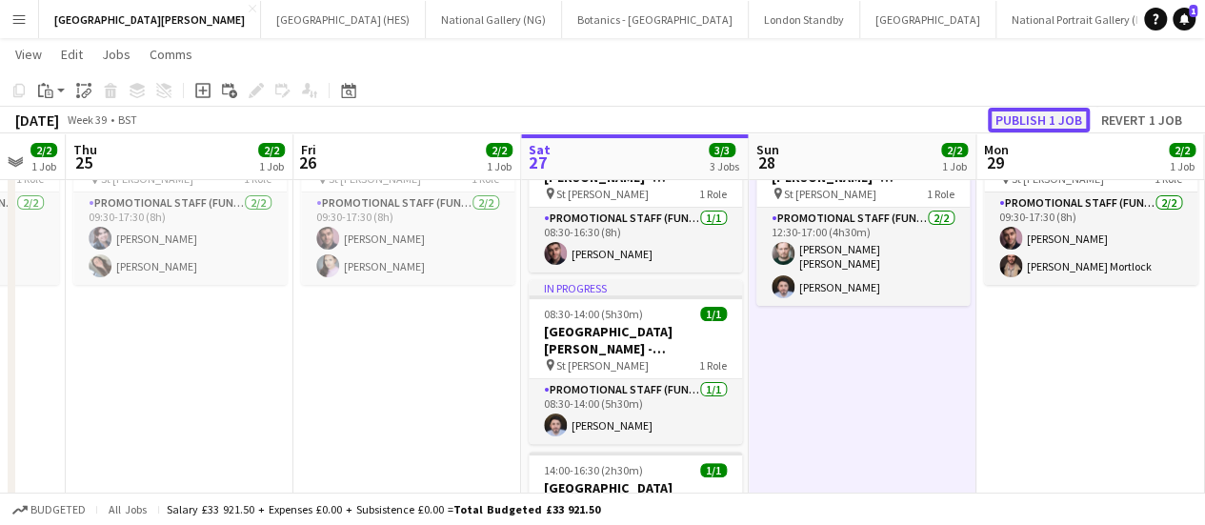
click at [1048, 111] on button "Publish 1 job" at bounding box center [1039, 120] width 102 height 25
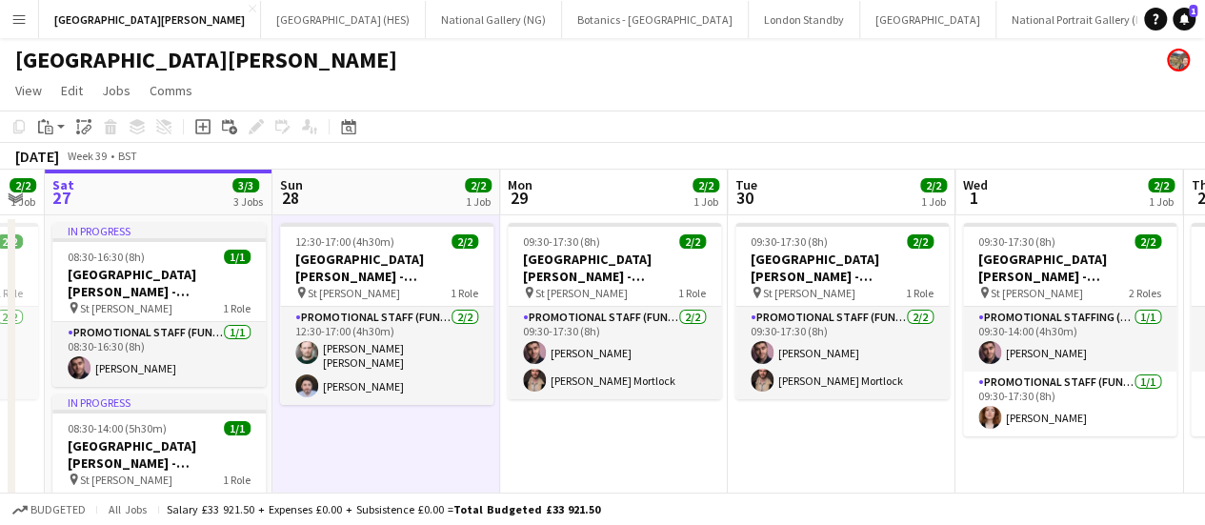
scroll to position [0, 638]
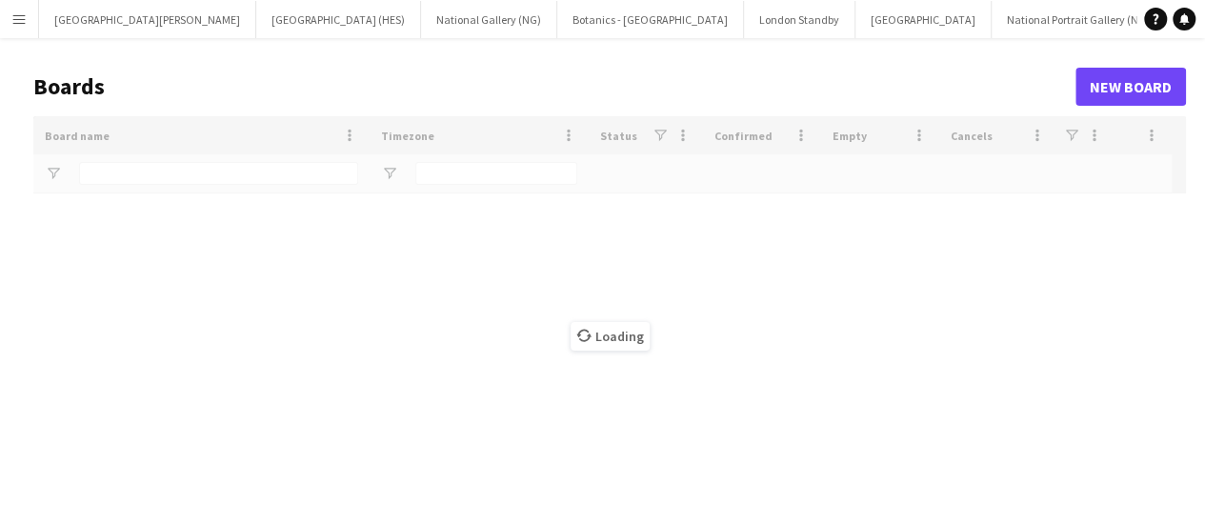
type input "***"
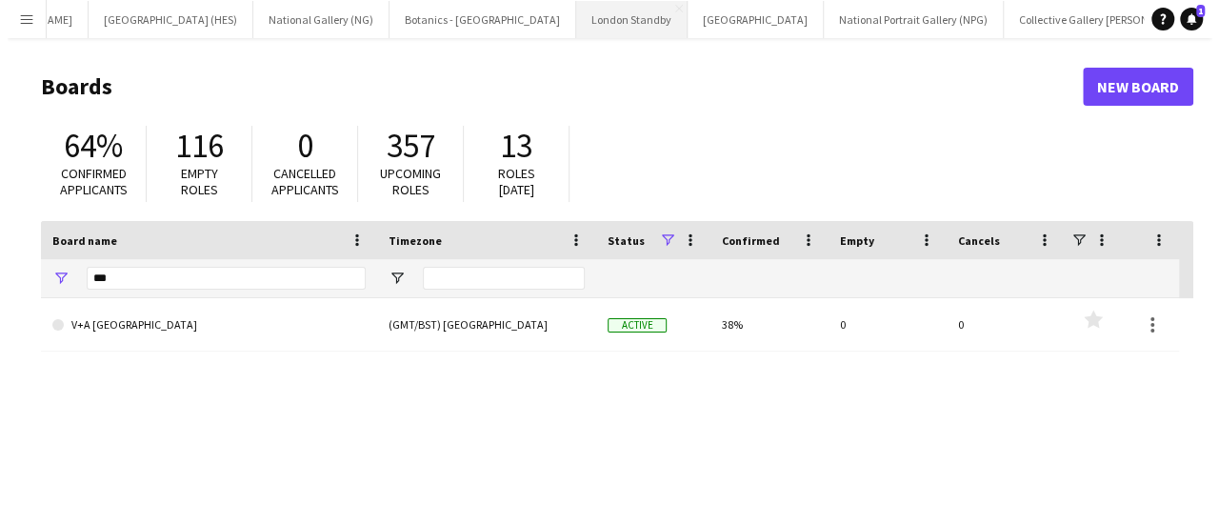
scroll to position [0, 216]
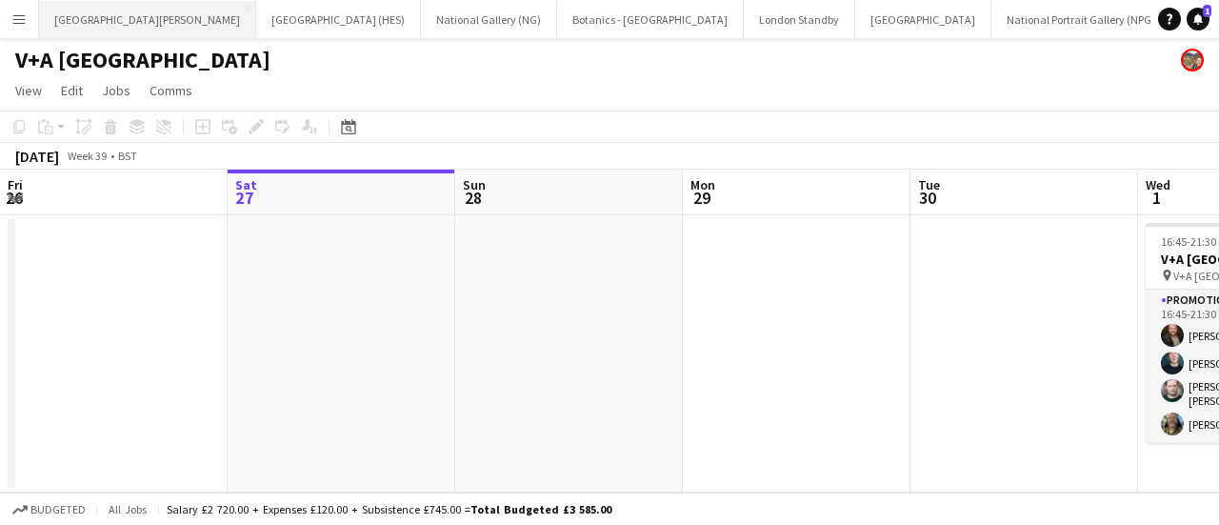
click at [129, 7] on button "[GEOGRAPHIC_DATA][PERSON_NAME] [GEOGRAPHIC_DATA] Close" at bounding box center [147, 19] width 217 height 37
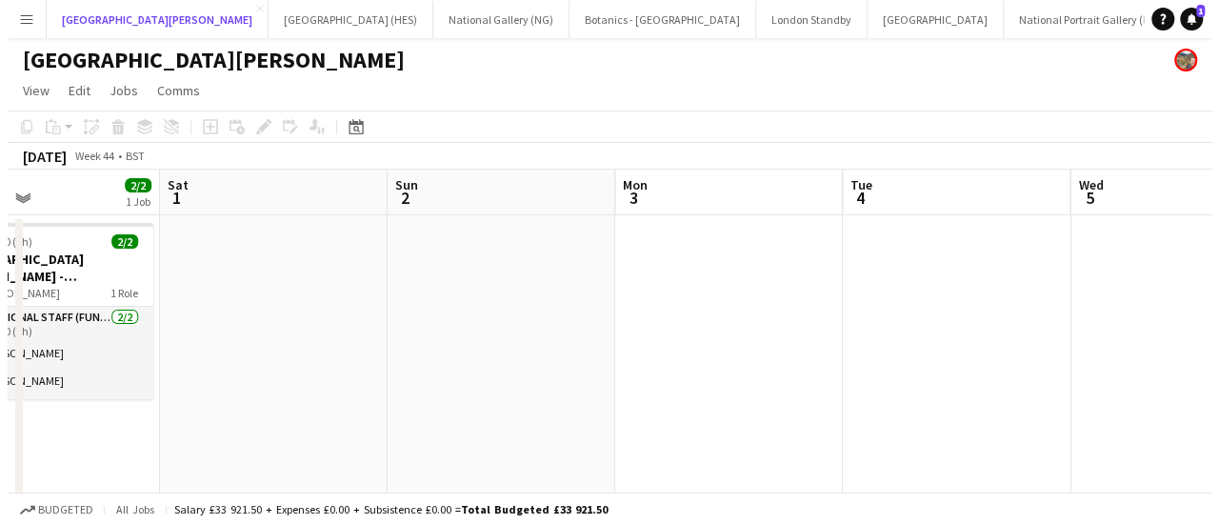
scroll to position [0, 567]
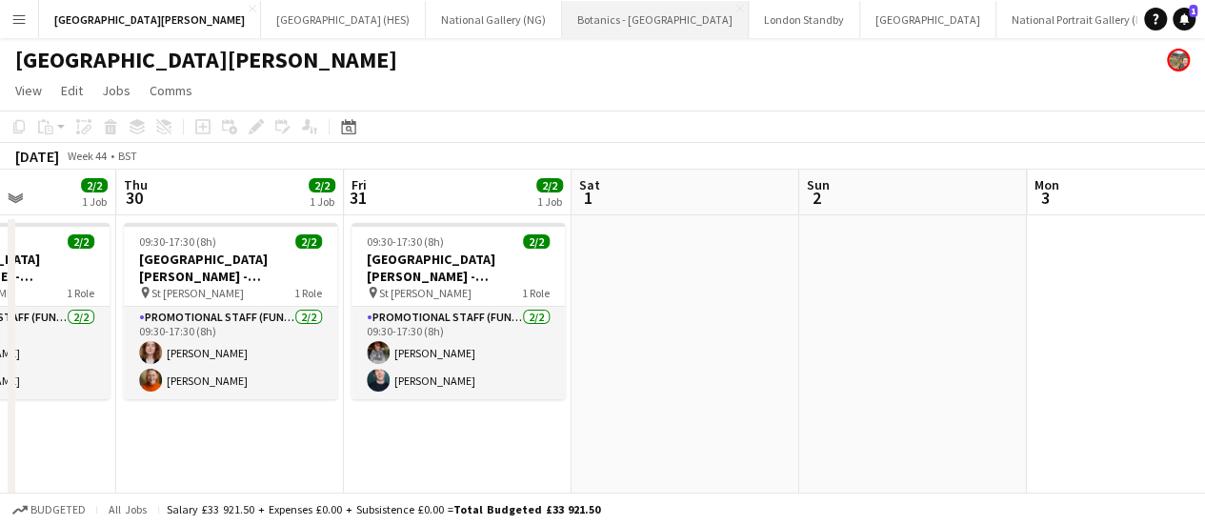
click at [562, 24] on button "Botanics - [GEOGRAPHIC_DATA] Close" at bounding box center [655, 19] width 187 height 37
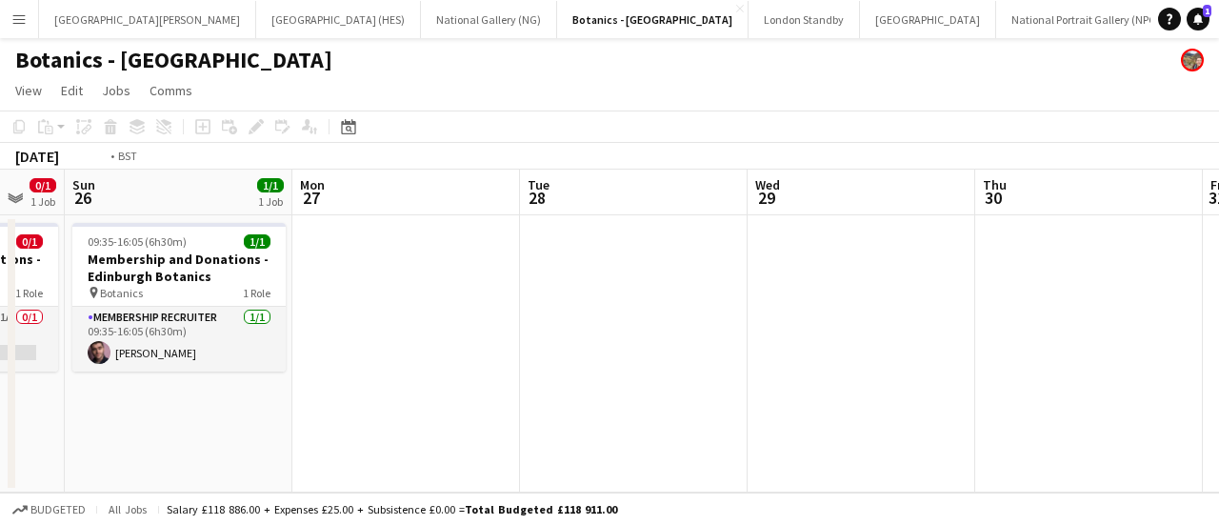
drag, startPoint x: 579, startPoint y: 357, endPoint x: 46, endPoint y: 216, distance: 551.7
click at [55, 224] on app-calendar-viewport "Thu 23 Fri 24 1/1 1 Job Sat 25 0/1 1 Job Sun 26 1/1 1 Job Mon 27 Tue 28 Wed 29 …" at bounding box center [609, 331] width 1219 height 323
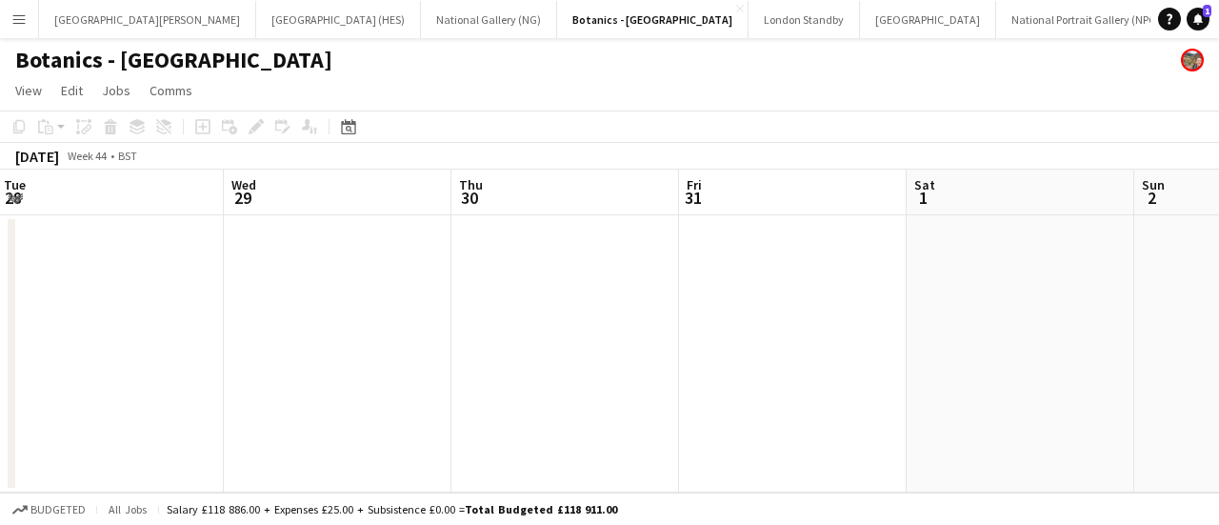
scroll to position [0, 689]
click at [455, 90] on app-page-menu "View Day view expanded Day view collapsed Month view Date picker Jump to today …" at bounding box center [609, 92] width 1219 height 36
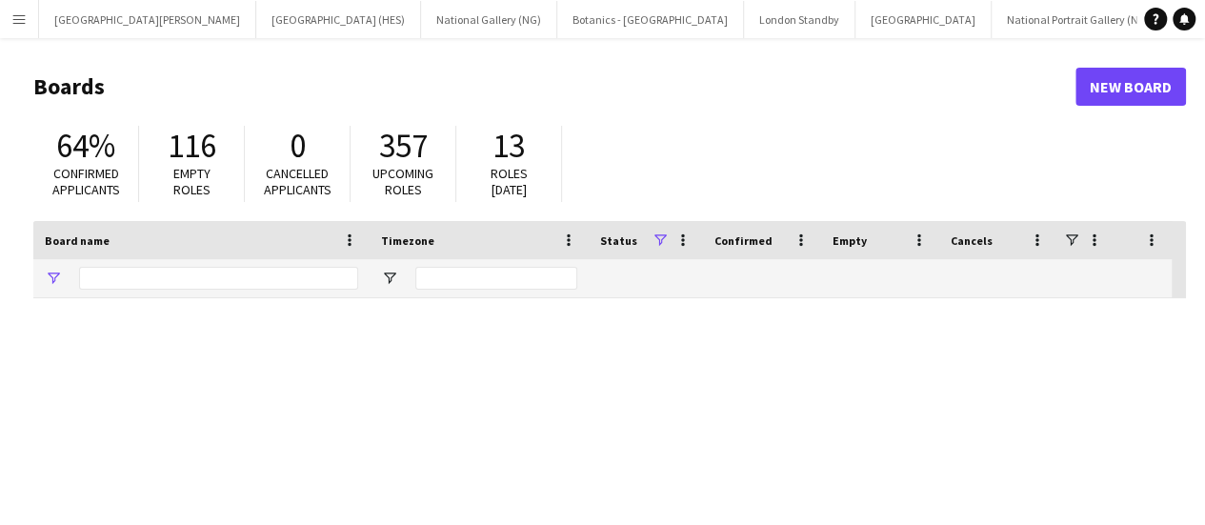
type input "***"
